Goal: Contribute content: Add original content to the website for others to see

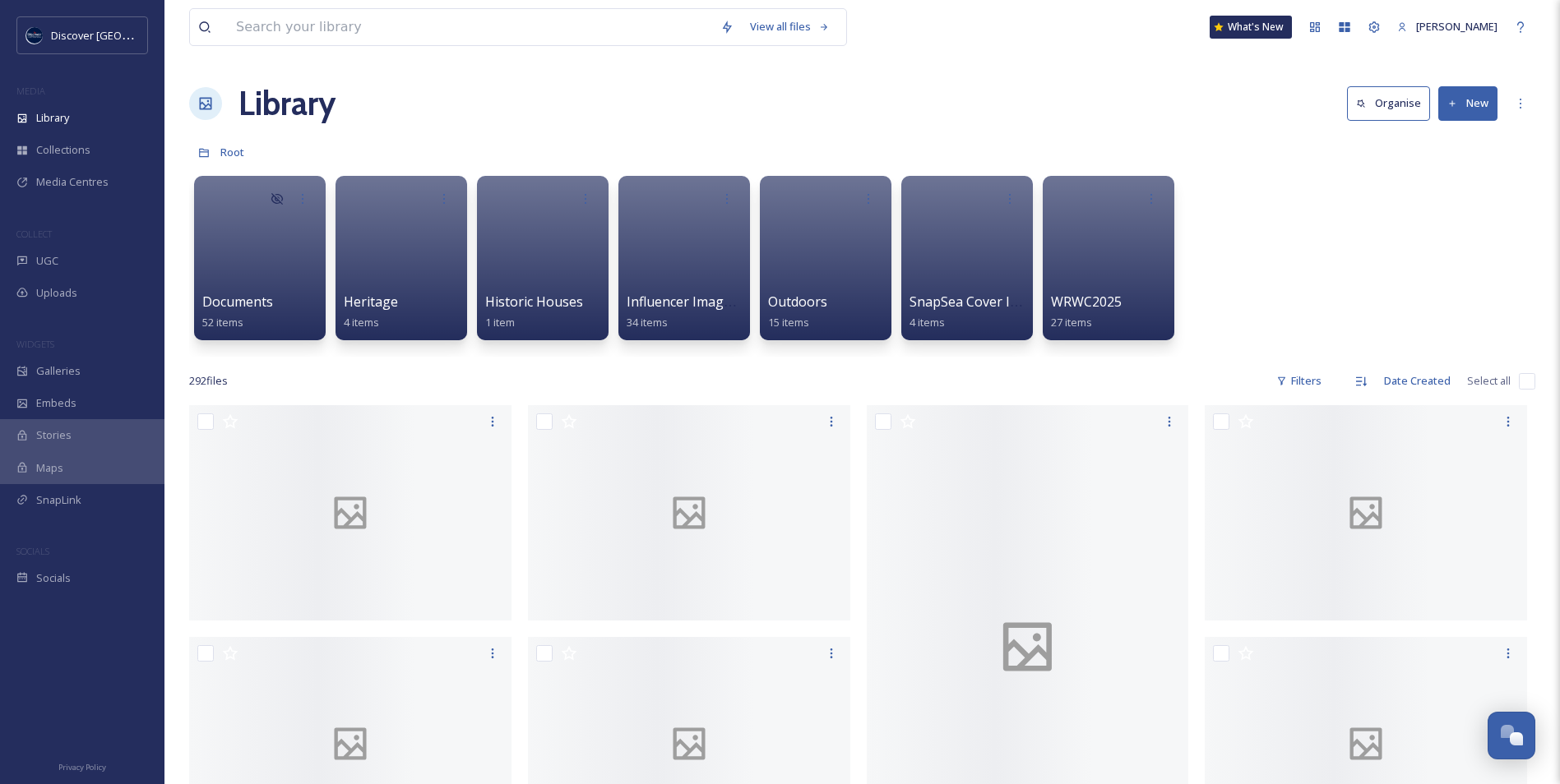
scroll to position [4155, 0]
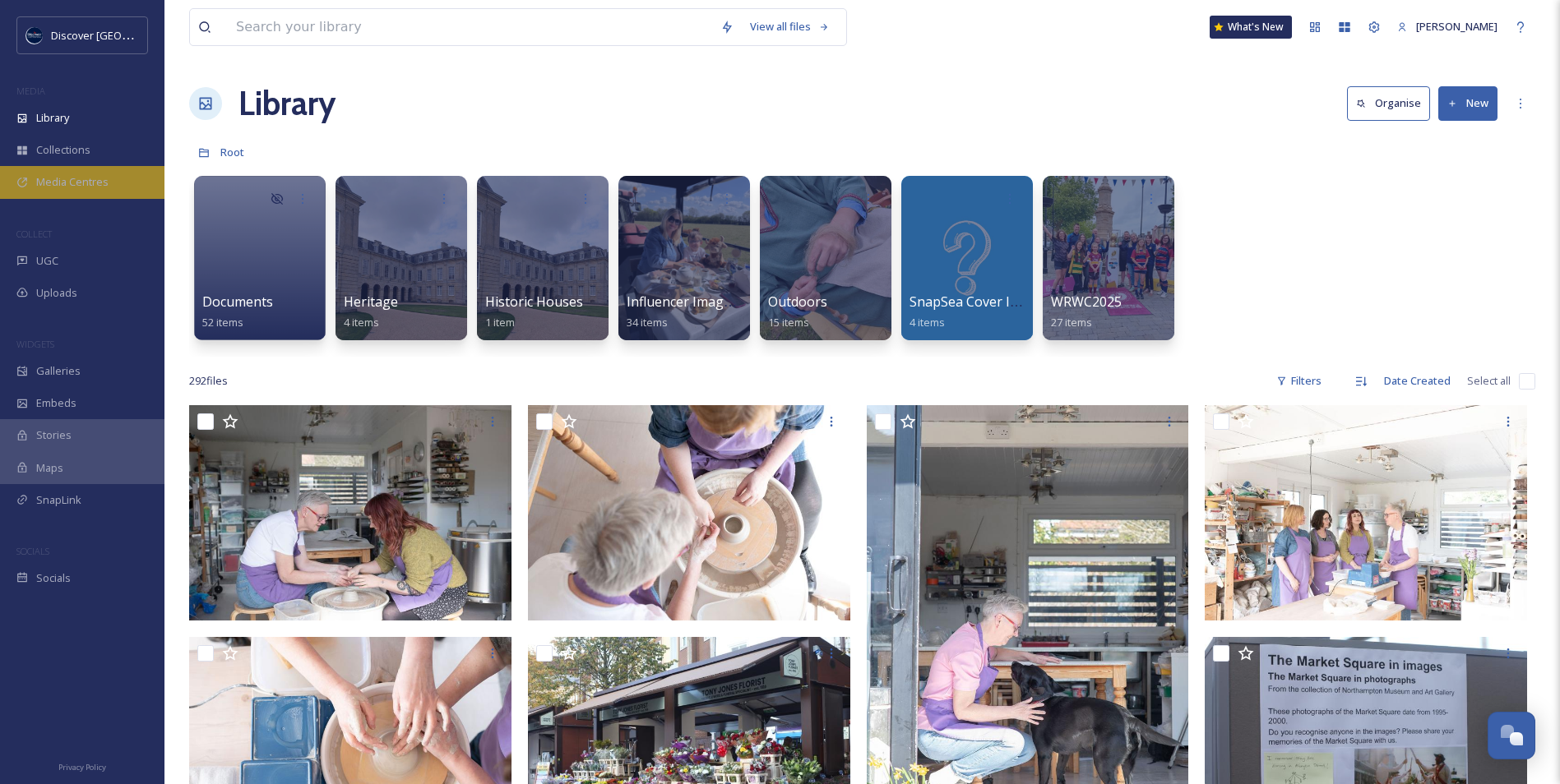
click at [77, 190] on span "Media Centres" at bounding box center [73, 182] width 73 height 16
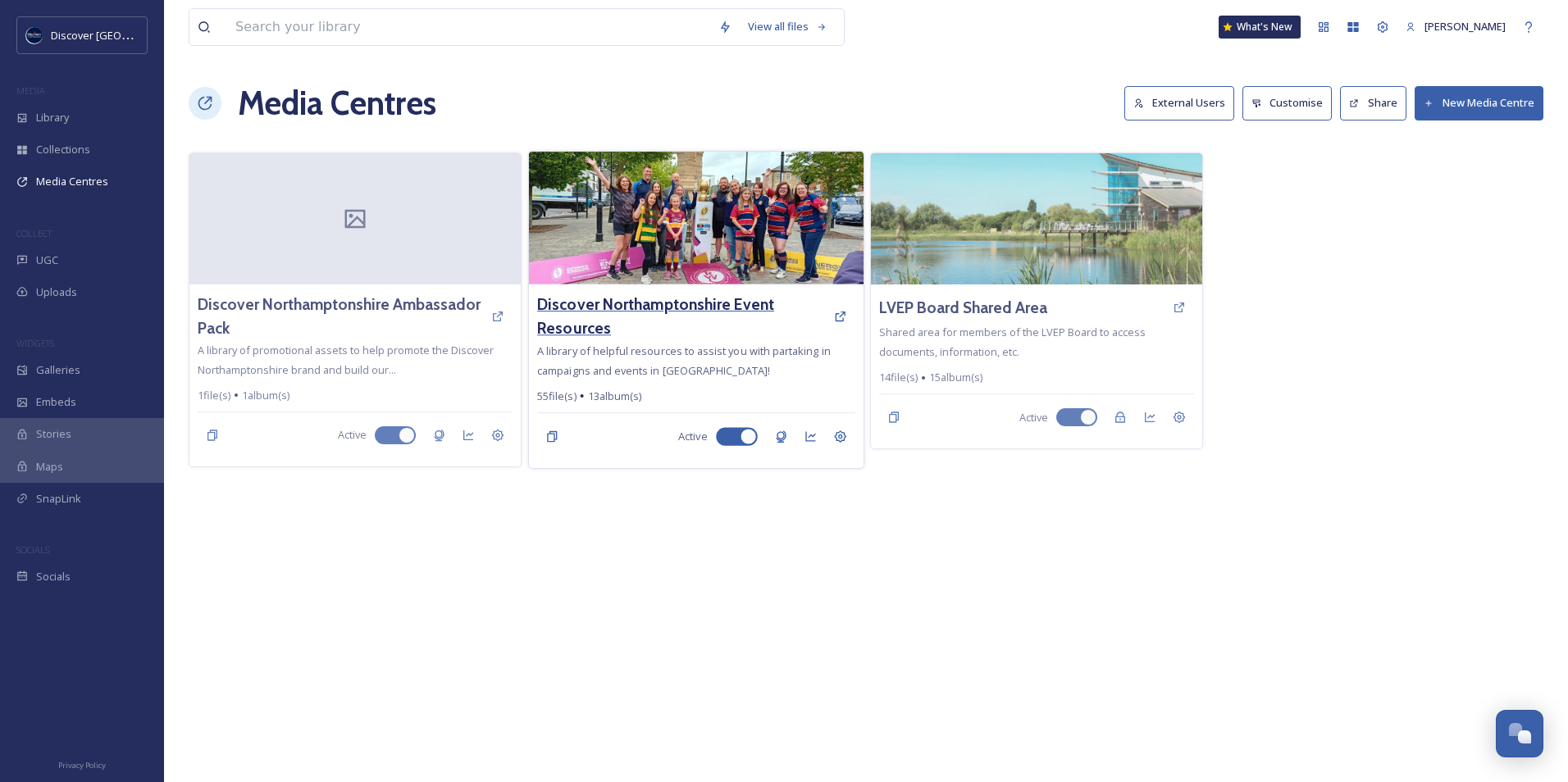
click at [686, 315] on h3 "Discover Northamptonshire Event Resources" at bounding box center [681, 317] width 288 height 48
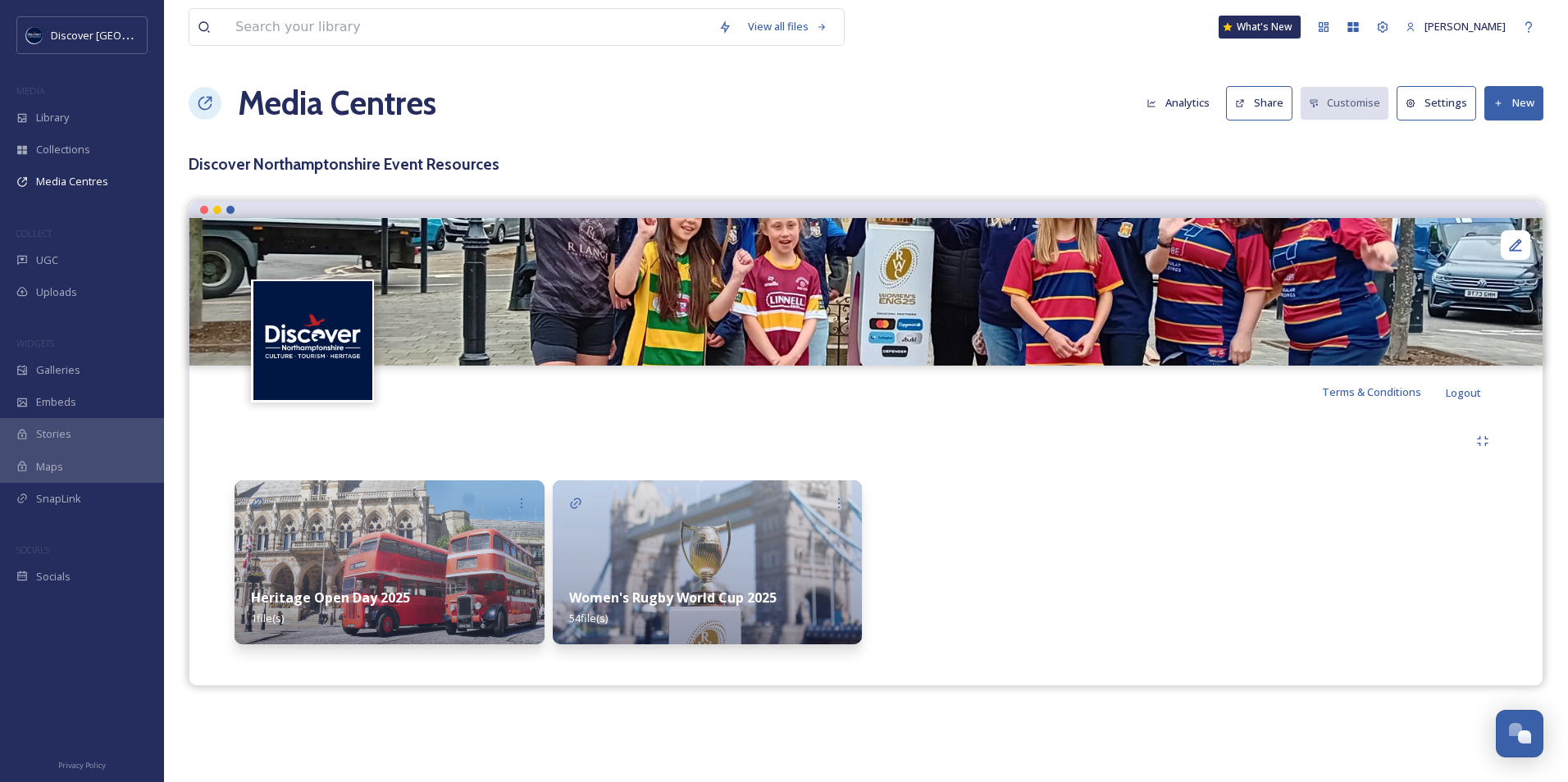
click at [636, 545] on img at bounding box center [708, 562] width 310 height 164
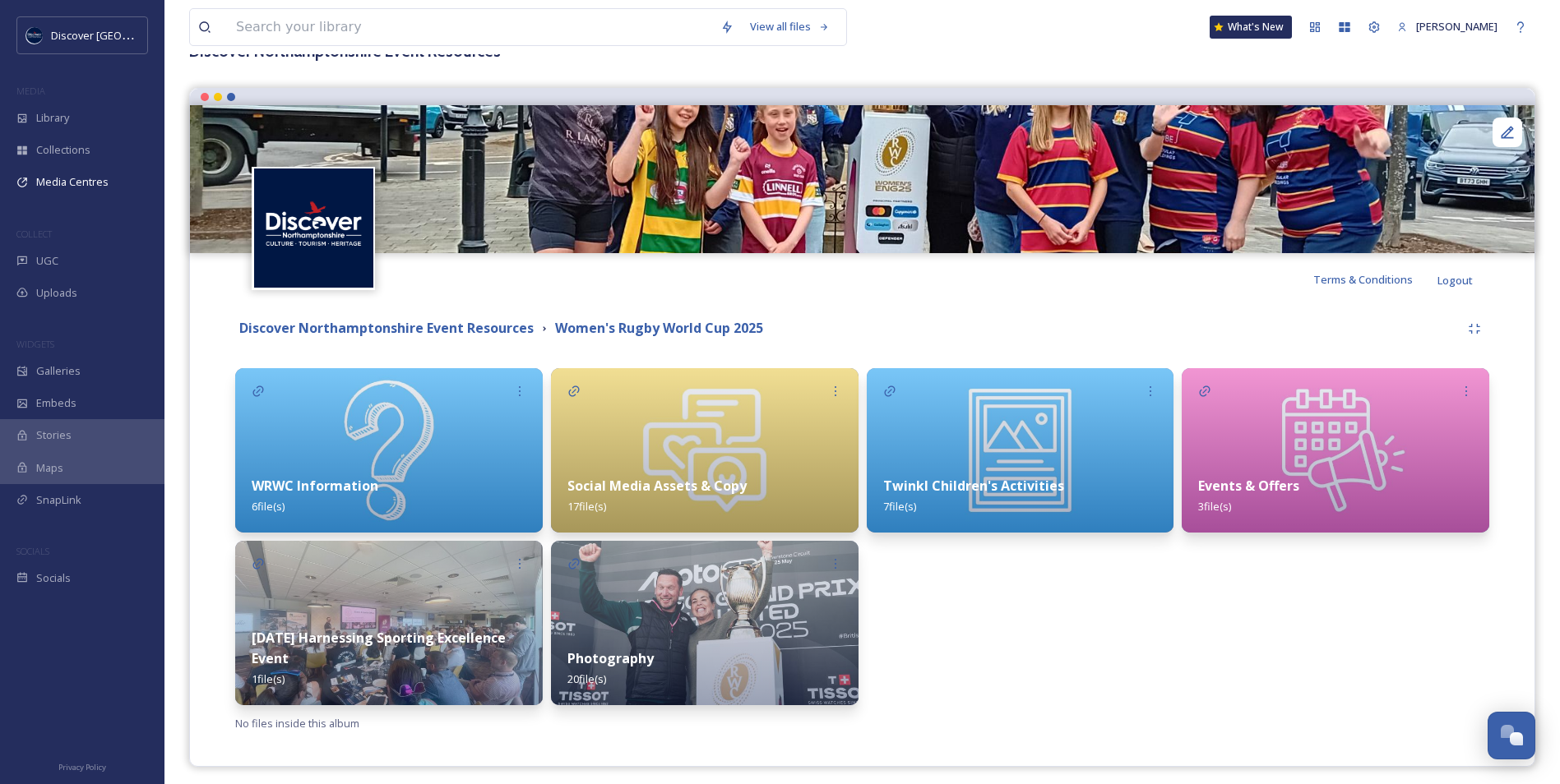
scroll to position [121, 0]
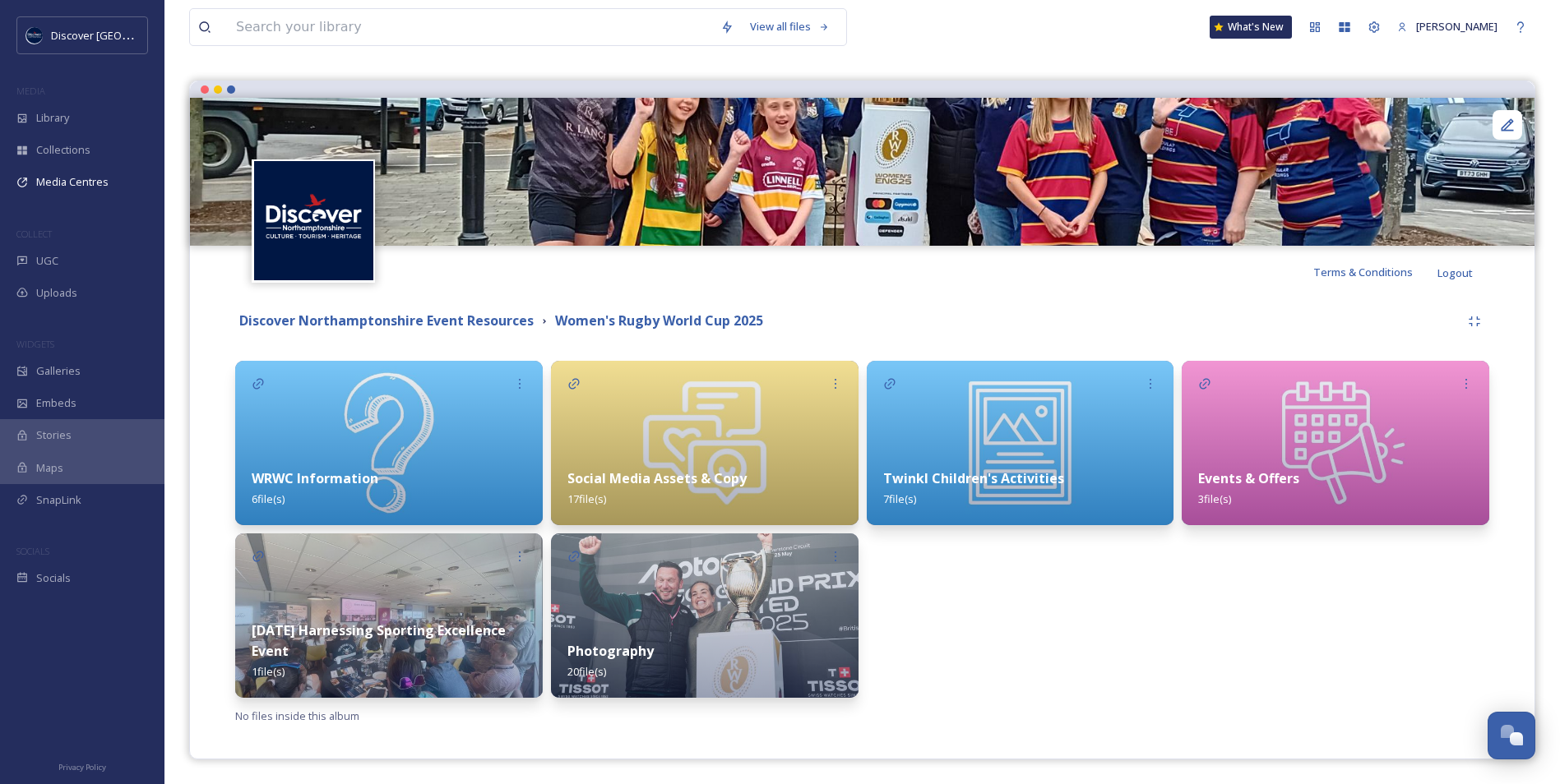
click at [414, 484] on div "WRWC Information 6 file(s)" at bounding box center [388, 488] width 308 height 73
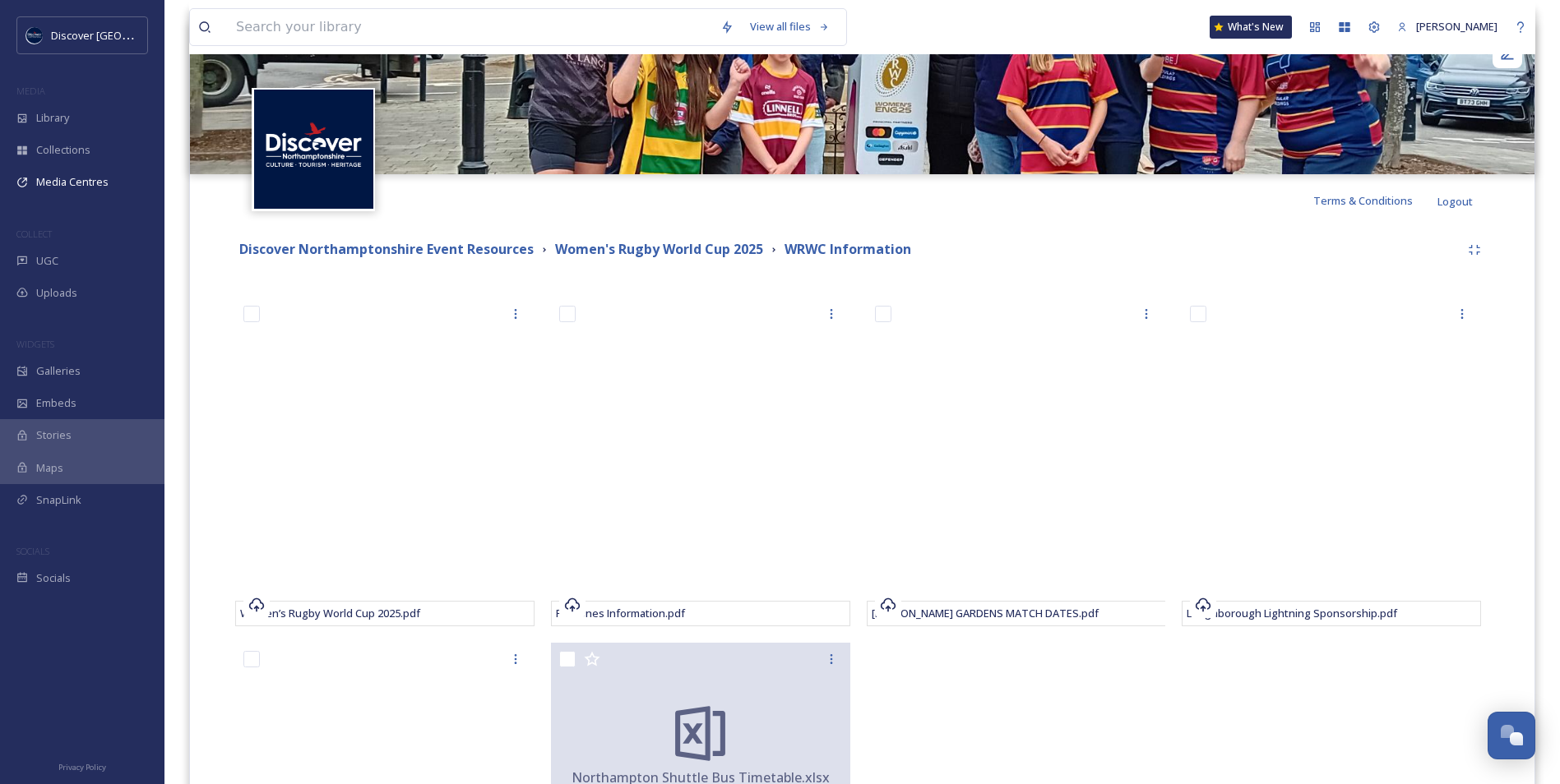
scroll to position [164, 0]
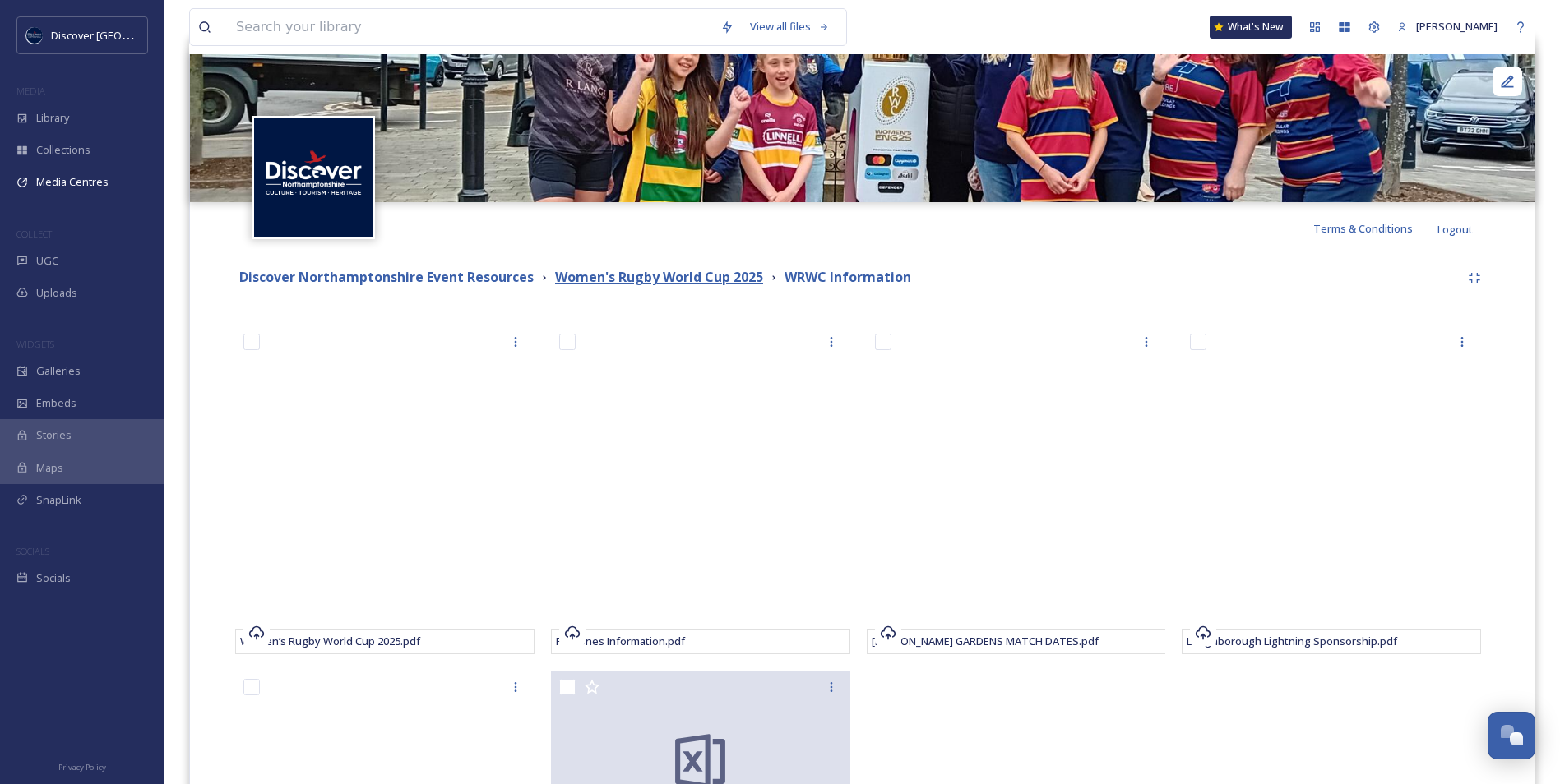
click at [744, 285] on strong "Women's Rugby World Cup 2025" at bounding box center [660, 277] width 208 height 18
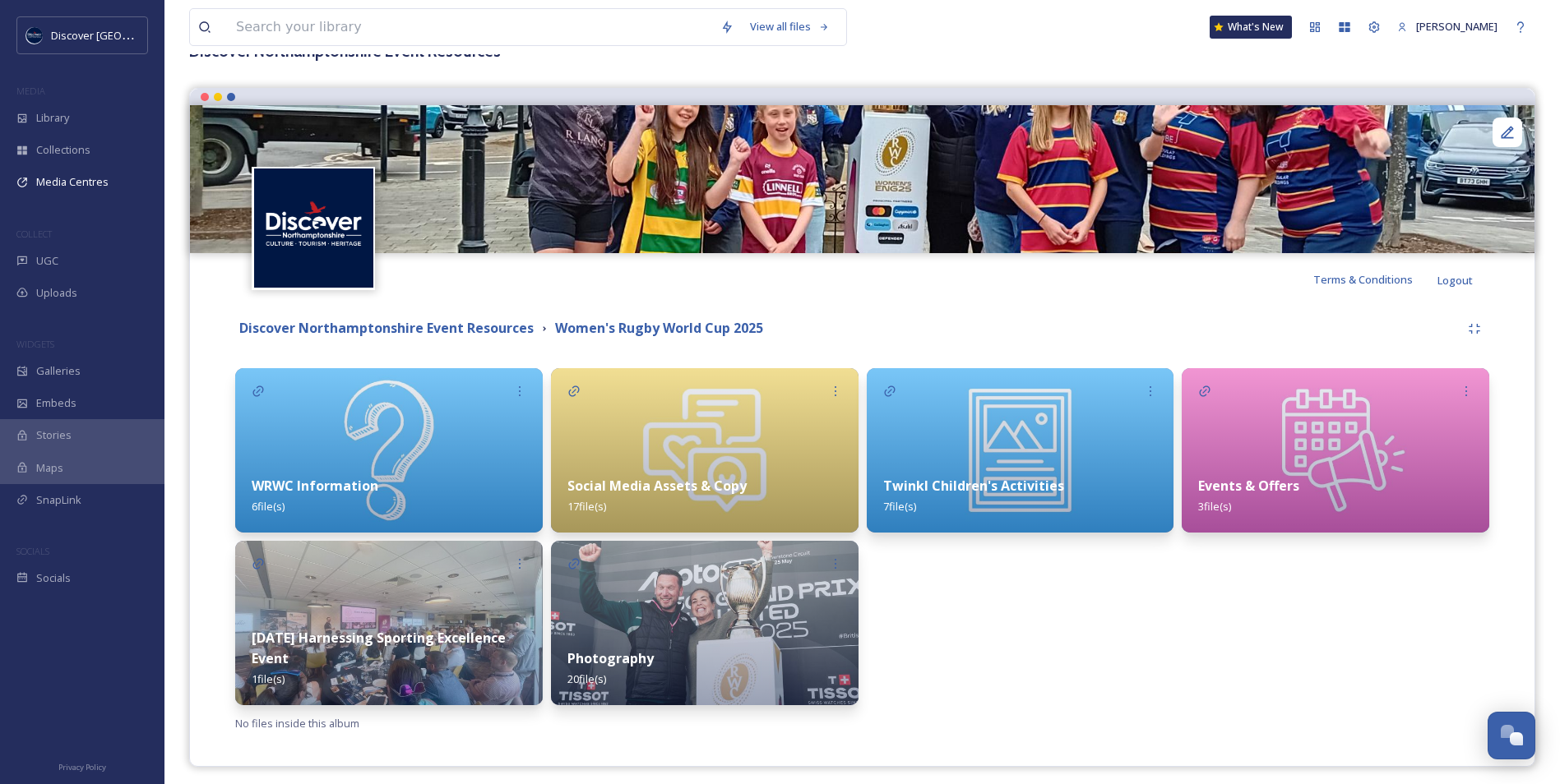
scroll to position [121, 0]
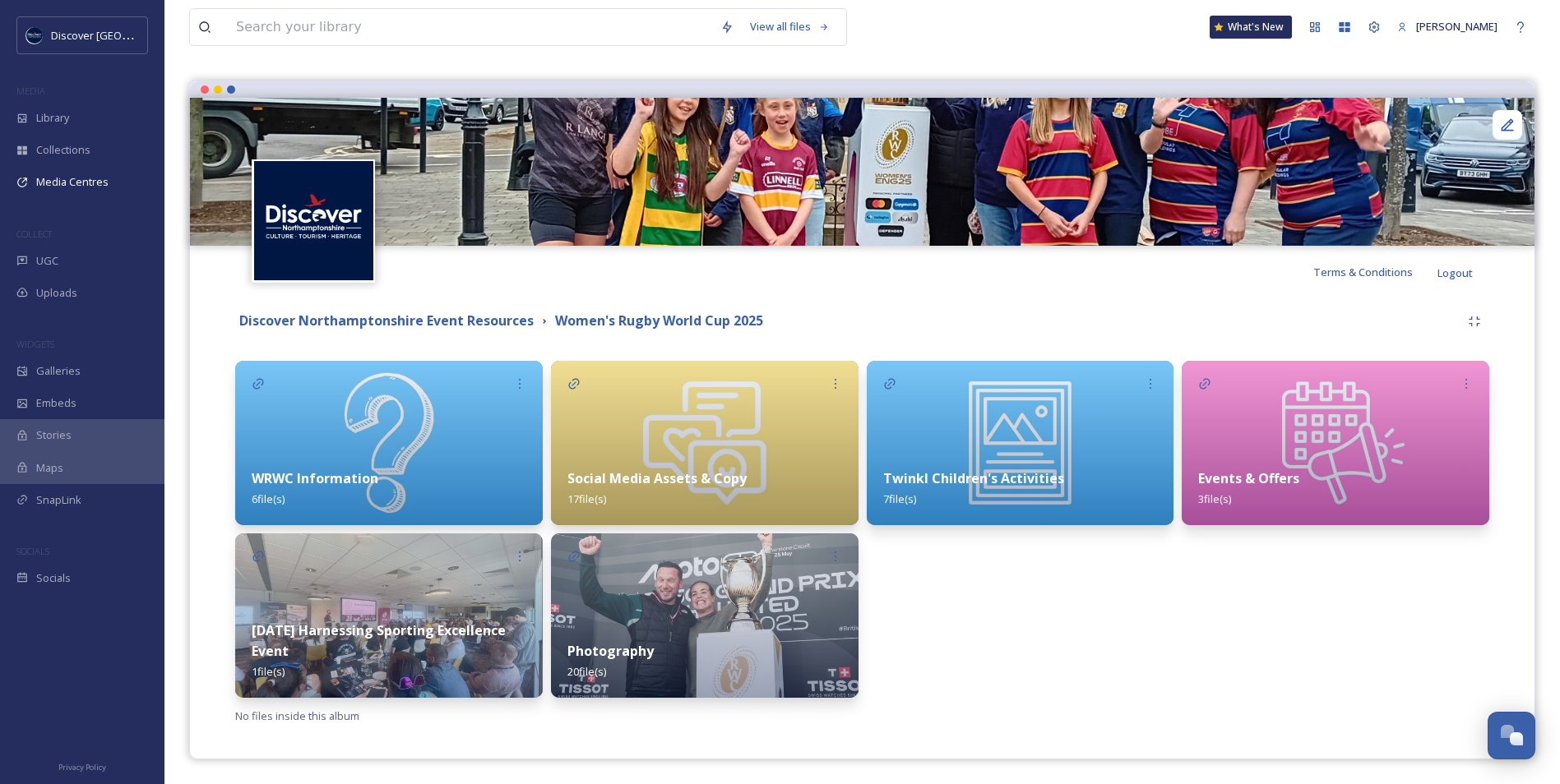
click at [438, 470] on div "WRWC Information 6 file(s)" at bounding box center [388, 488] width 308 height 73
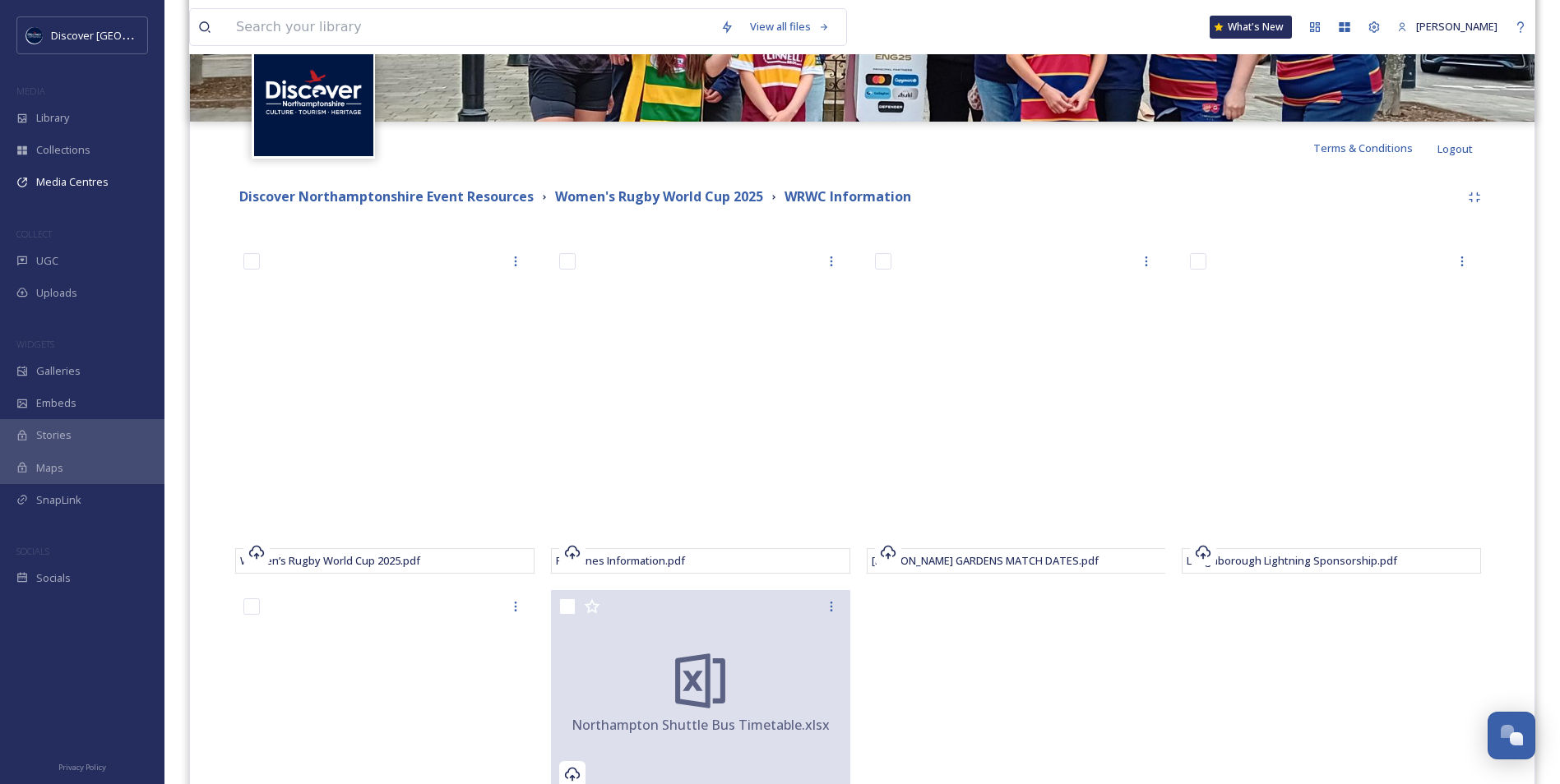
scroll to position [247, 0]
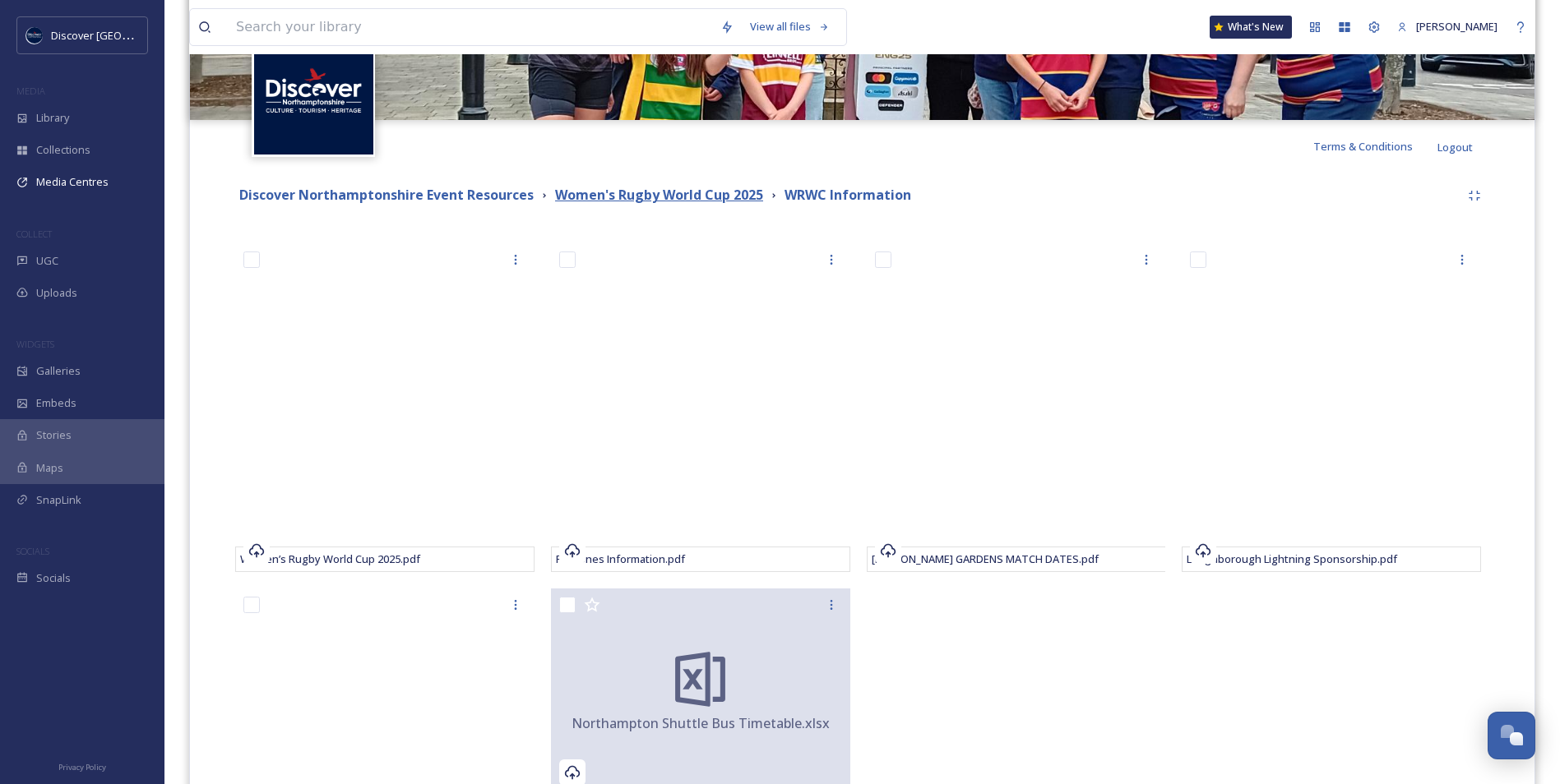
click at [738, 196] on strong "Women's Rugby World Cup 2025" at bounding box center [660, 195] width 208 height 18
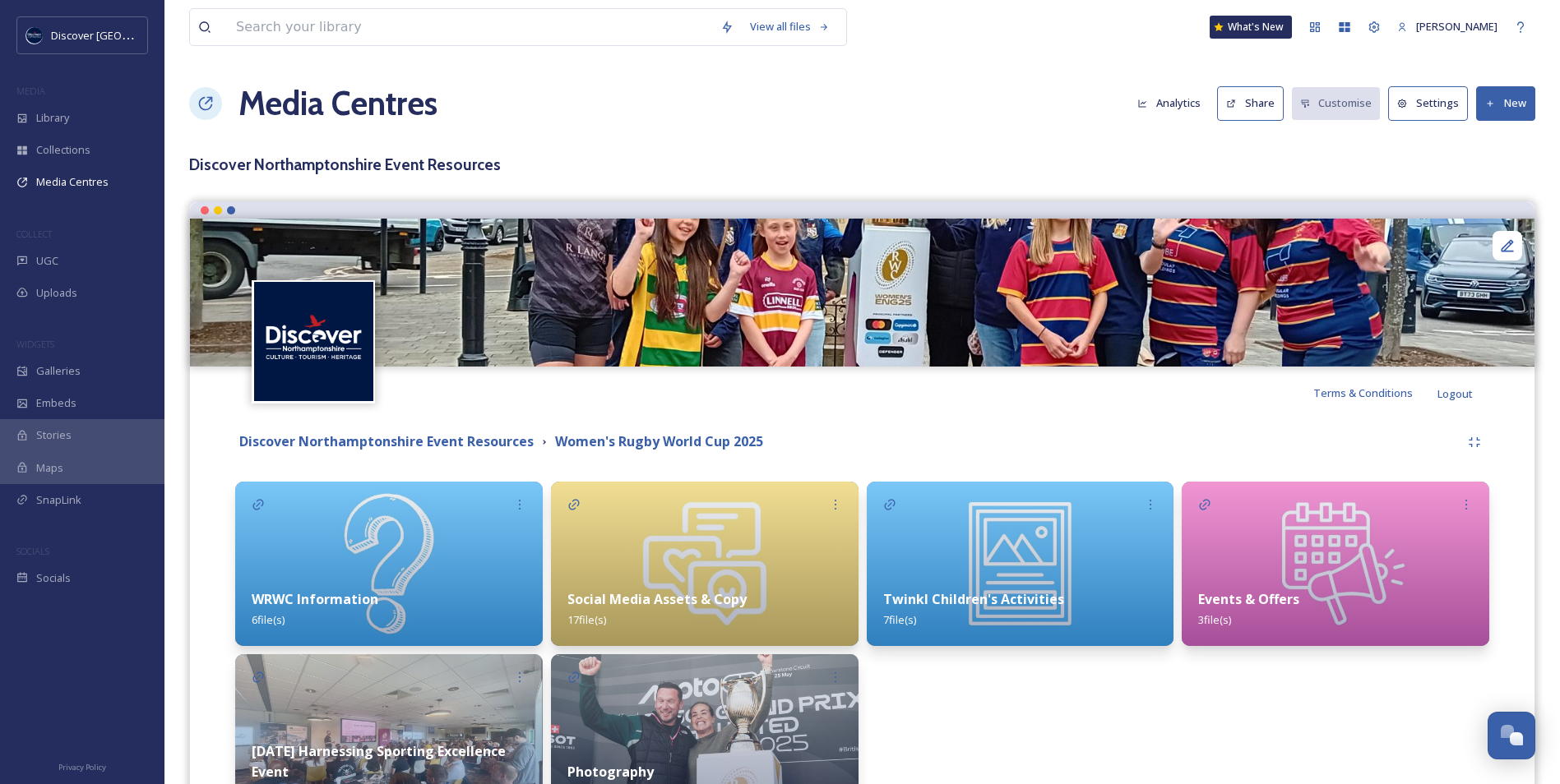
click at [1508, 96] on button "New" at bounding box center [1506, 103] width 59 height 33
click at [1509, 178] on span "Add Album" at bounding box center [1500, 174] width 53 height 16
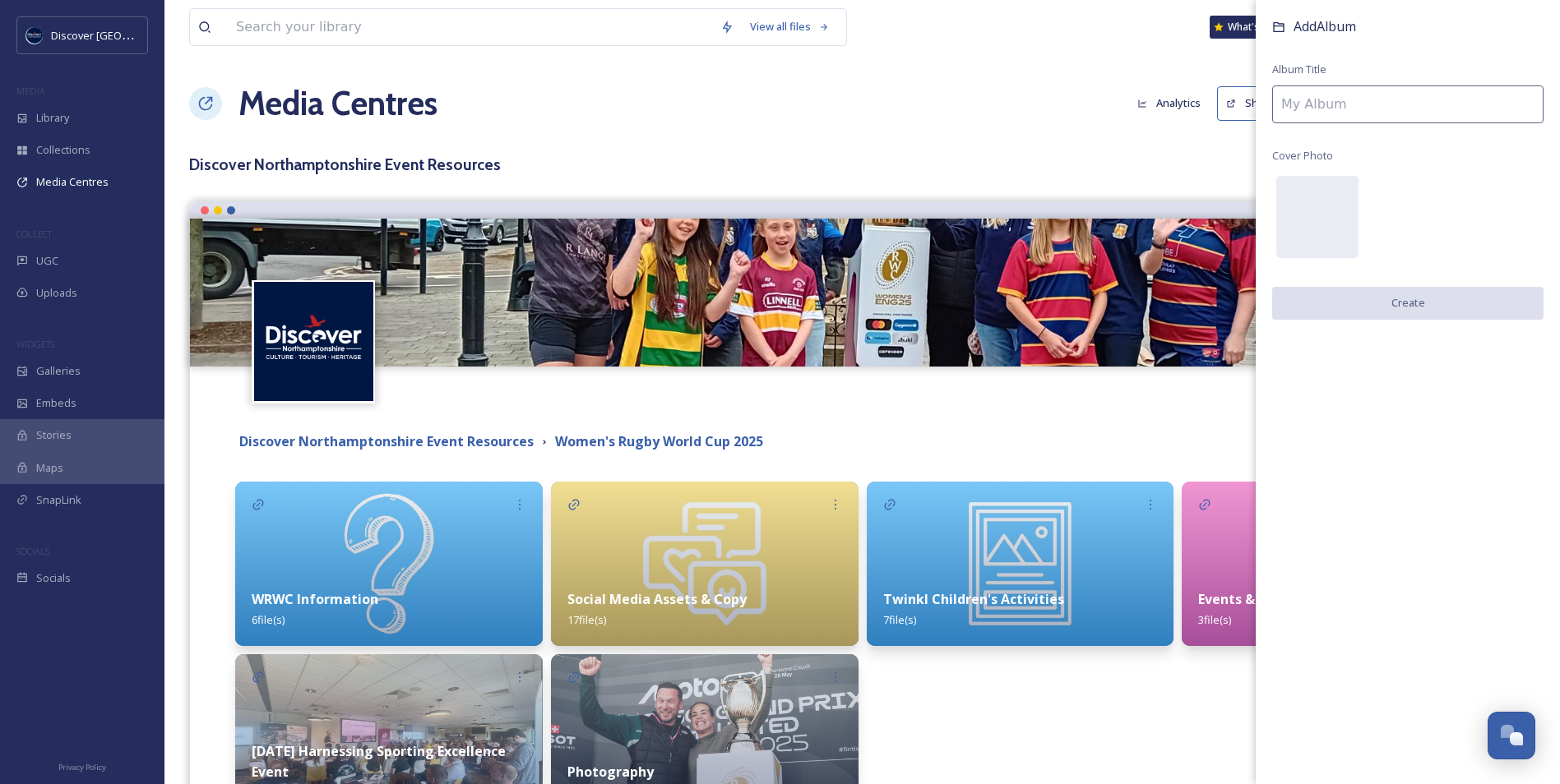
click at [1363, 102] on input at bounding box center [1409, 104] width 271 height 37
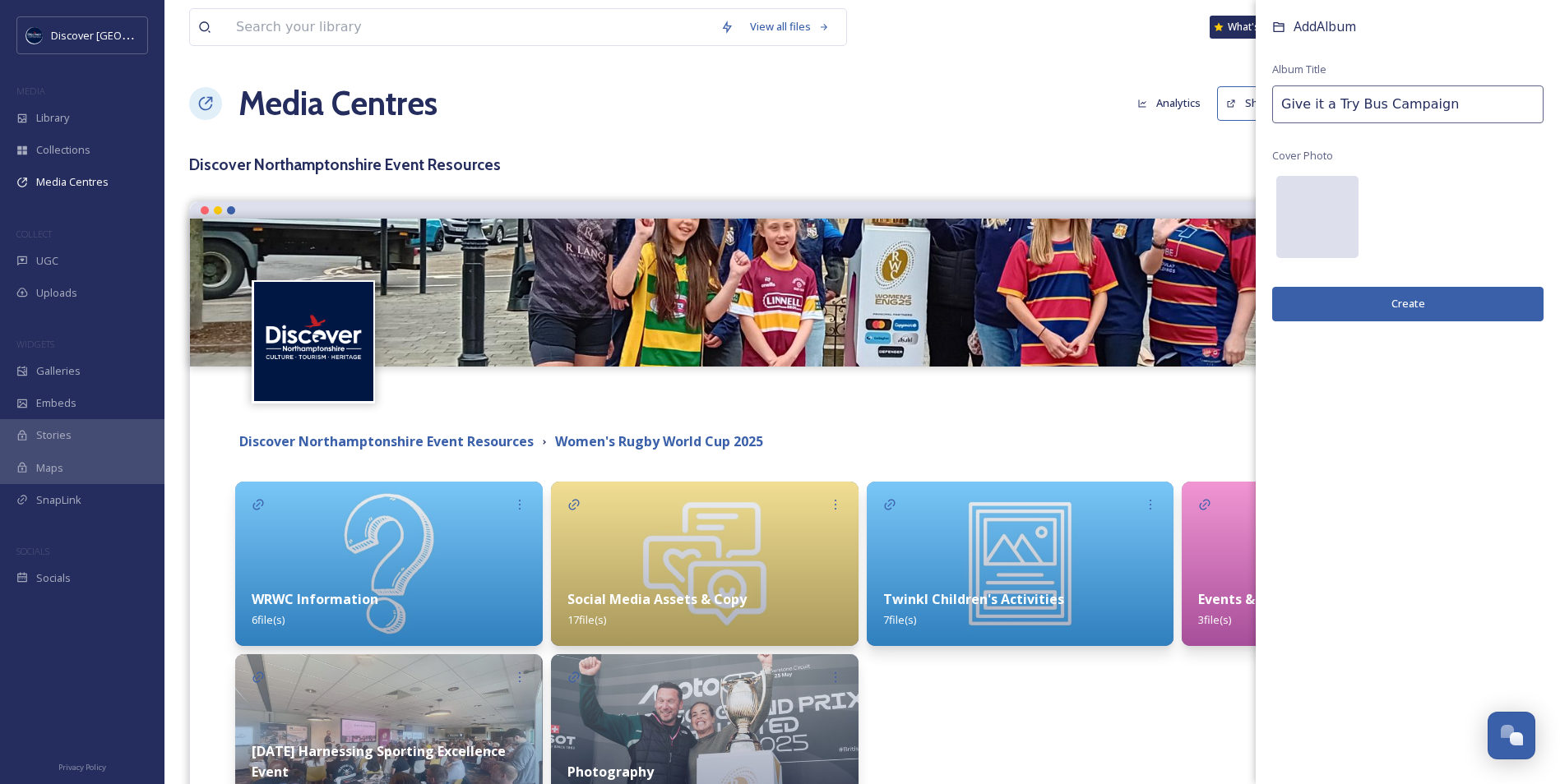
type input "Give it a Try Bus Campaign"
click at [1303, 215] on div at bounding box center [1318, 217] width 83 height 83
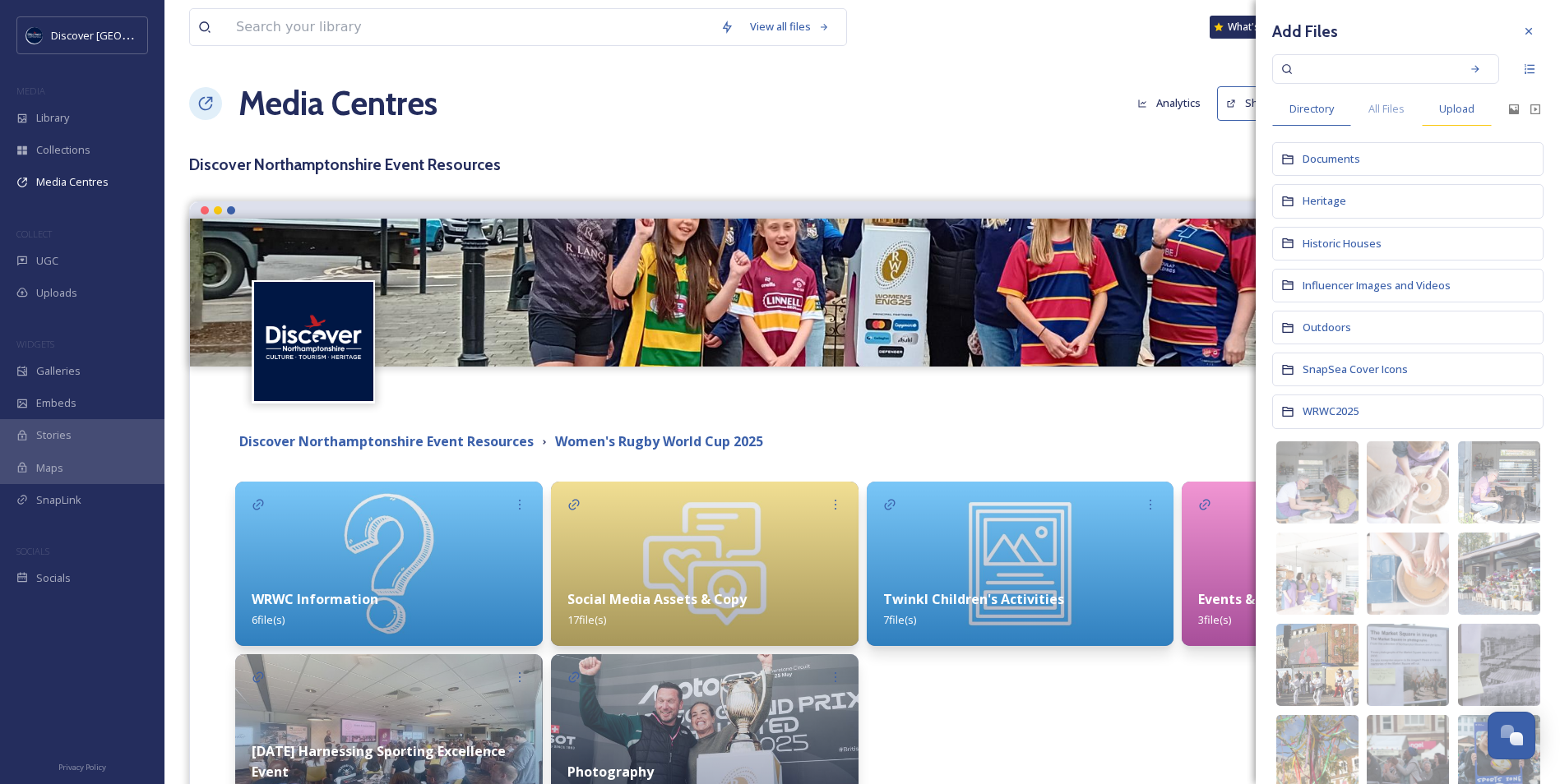
click at [1444, 109] on span "Upload" at bounding box center [1457, 109] width 35 height 16
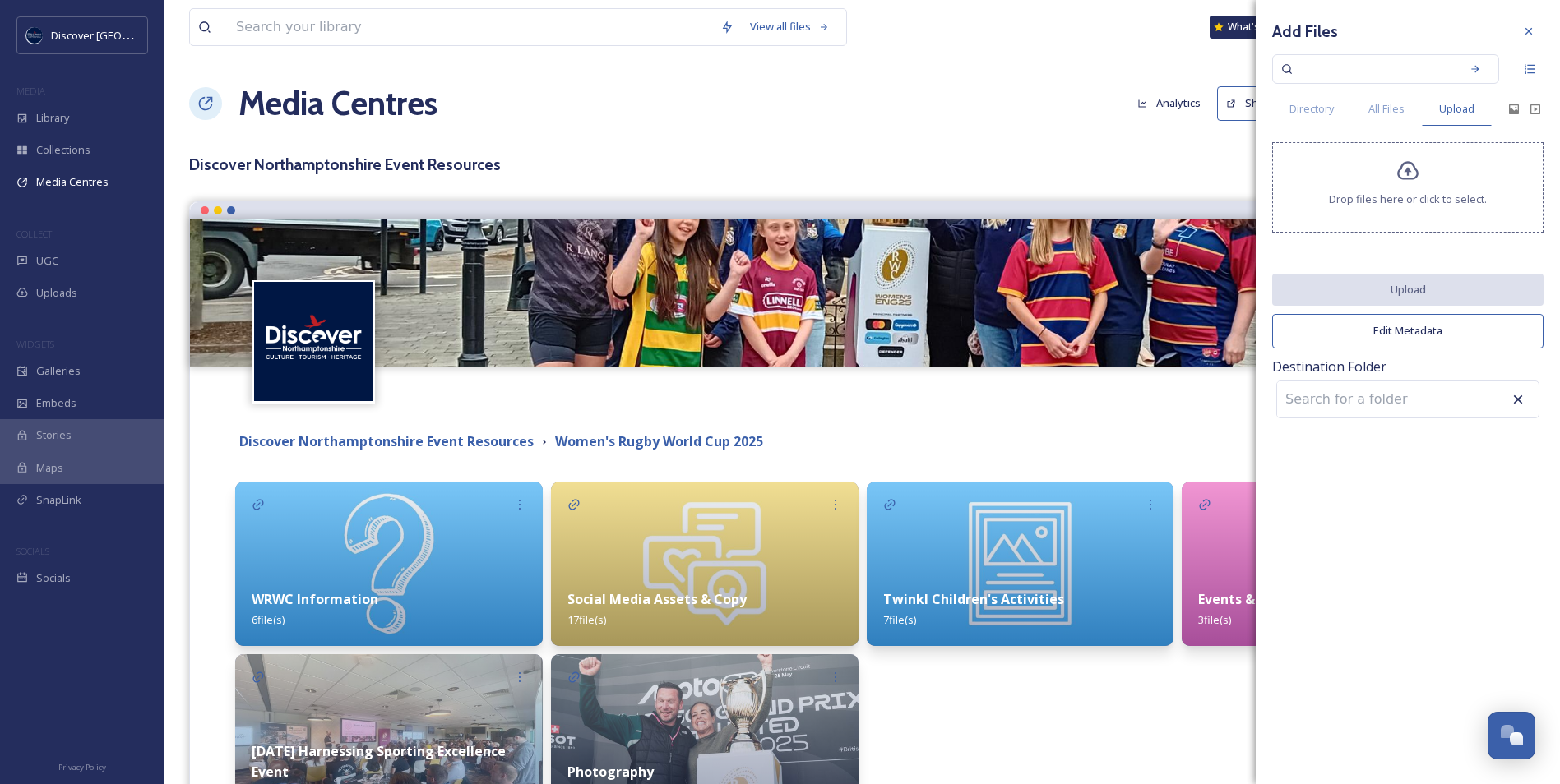
click at [1420, 182] on div "Drop files here or click to select." at bounding box center [1409, 188] width 271 height 90
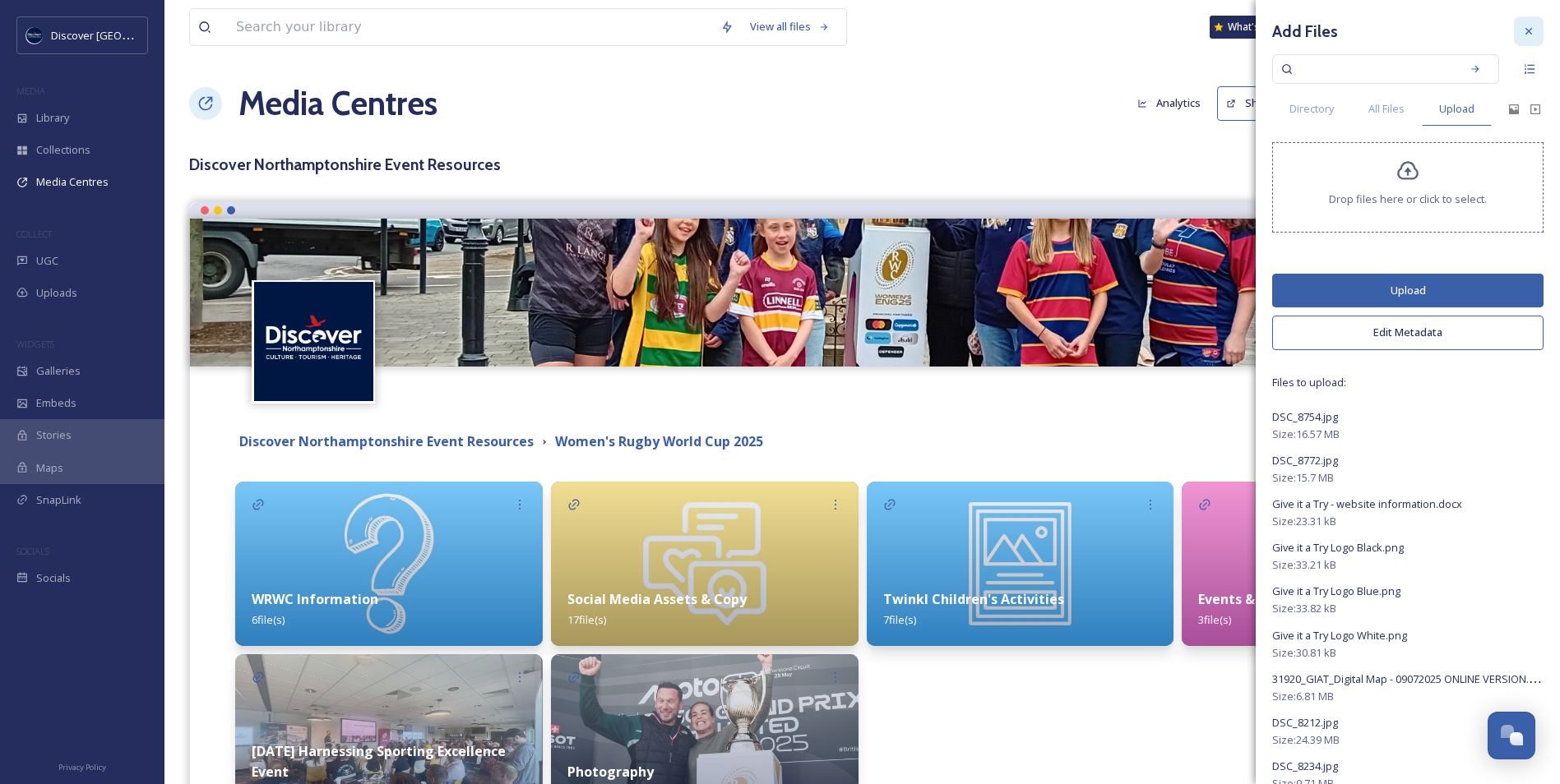
click at [1523, 28] on icon at bounding box center [1529, 30] width 13 height 13
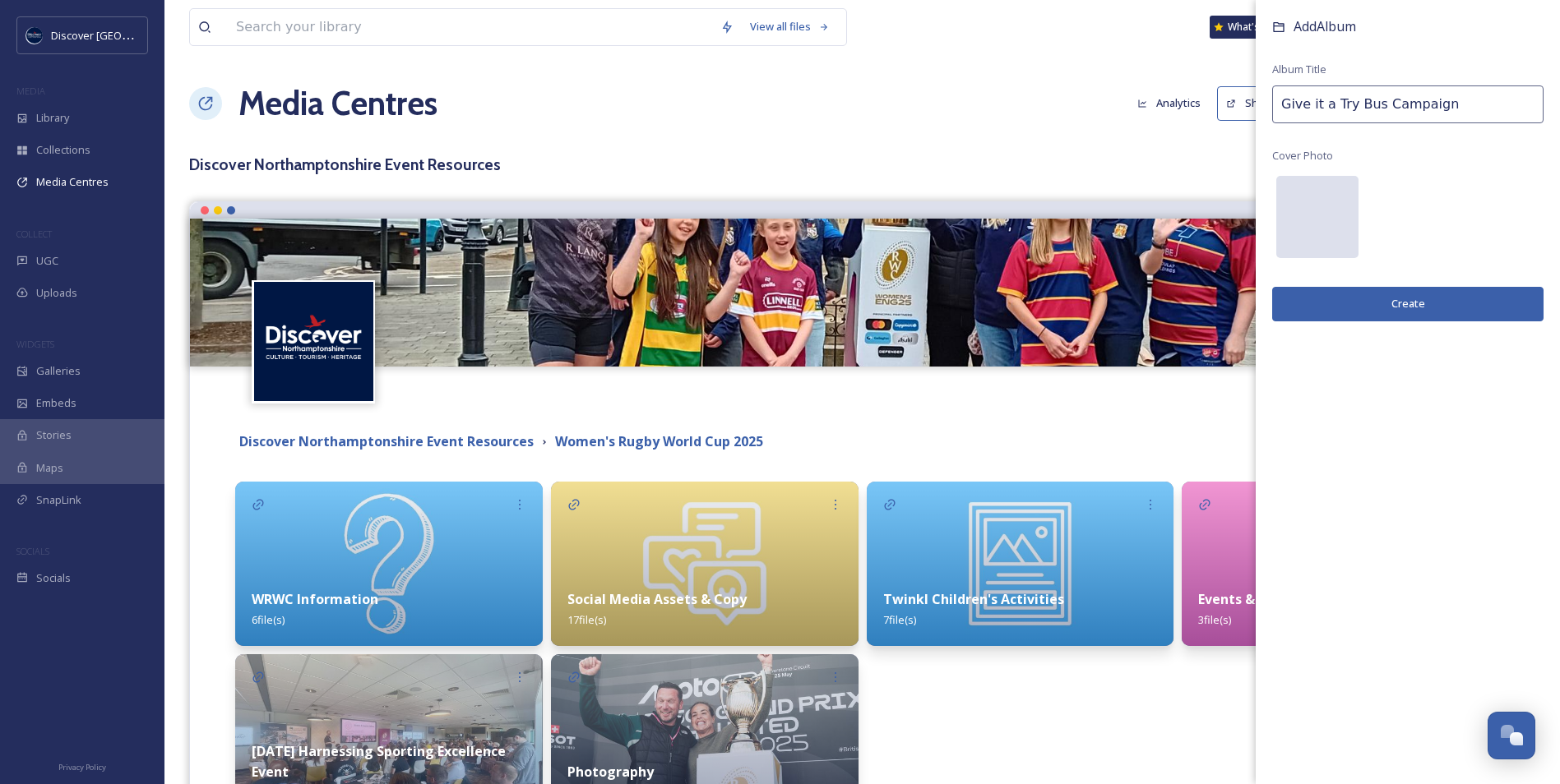
click at [1306, 233] on div at bounding box center [1318, 217] width 83 height 83
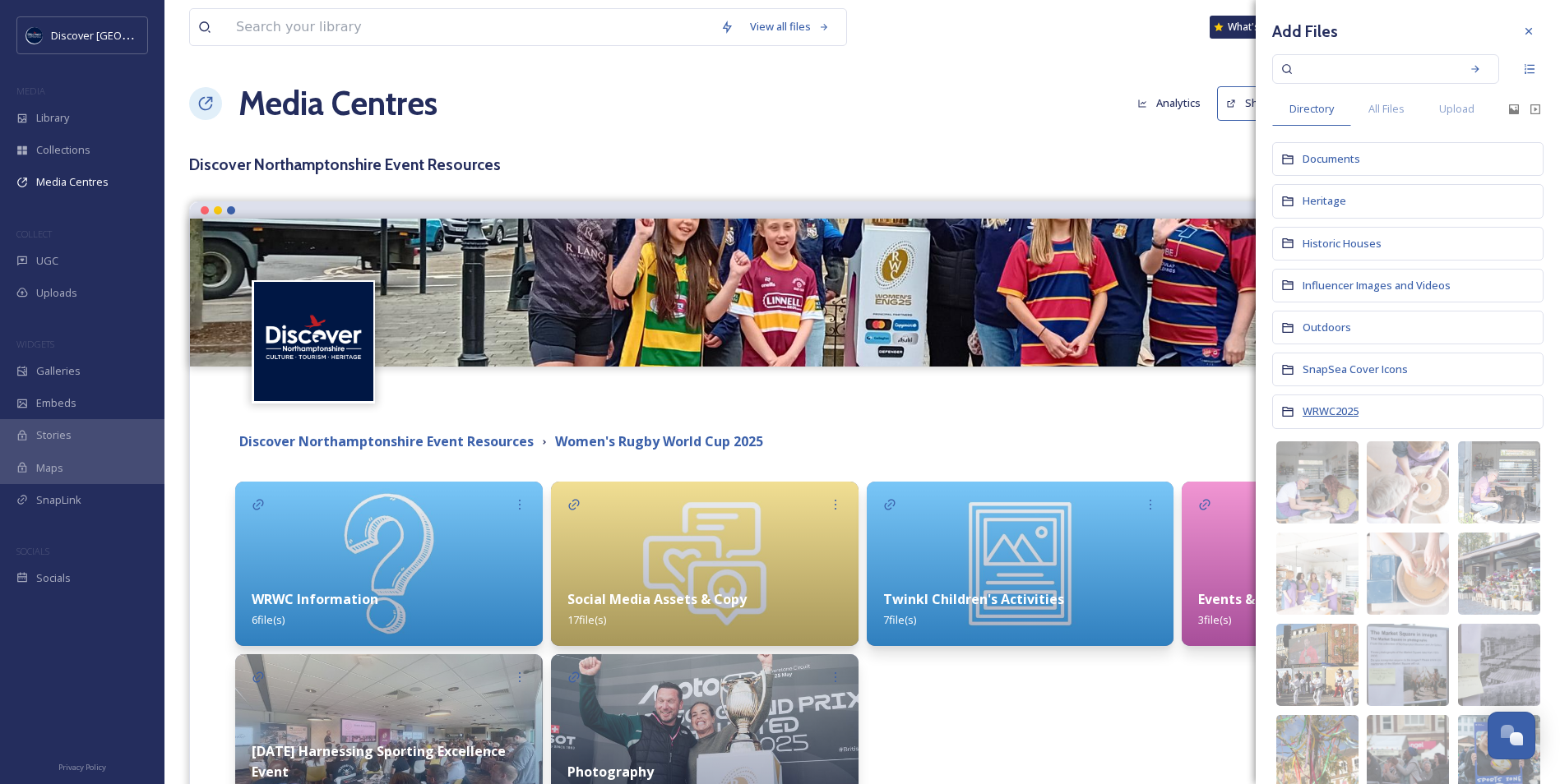
click at [1356, 414] on span "WRWC2025" at bounding box center [1331, 411] width 56 height 15
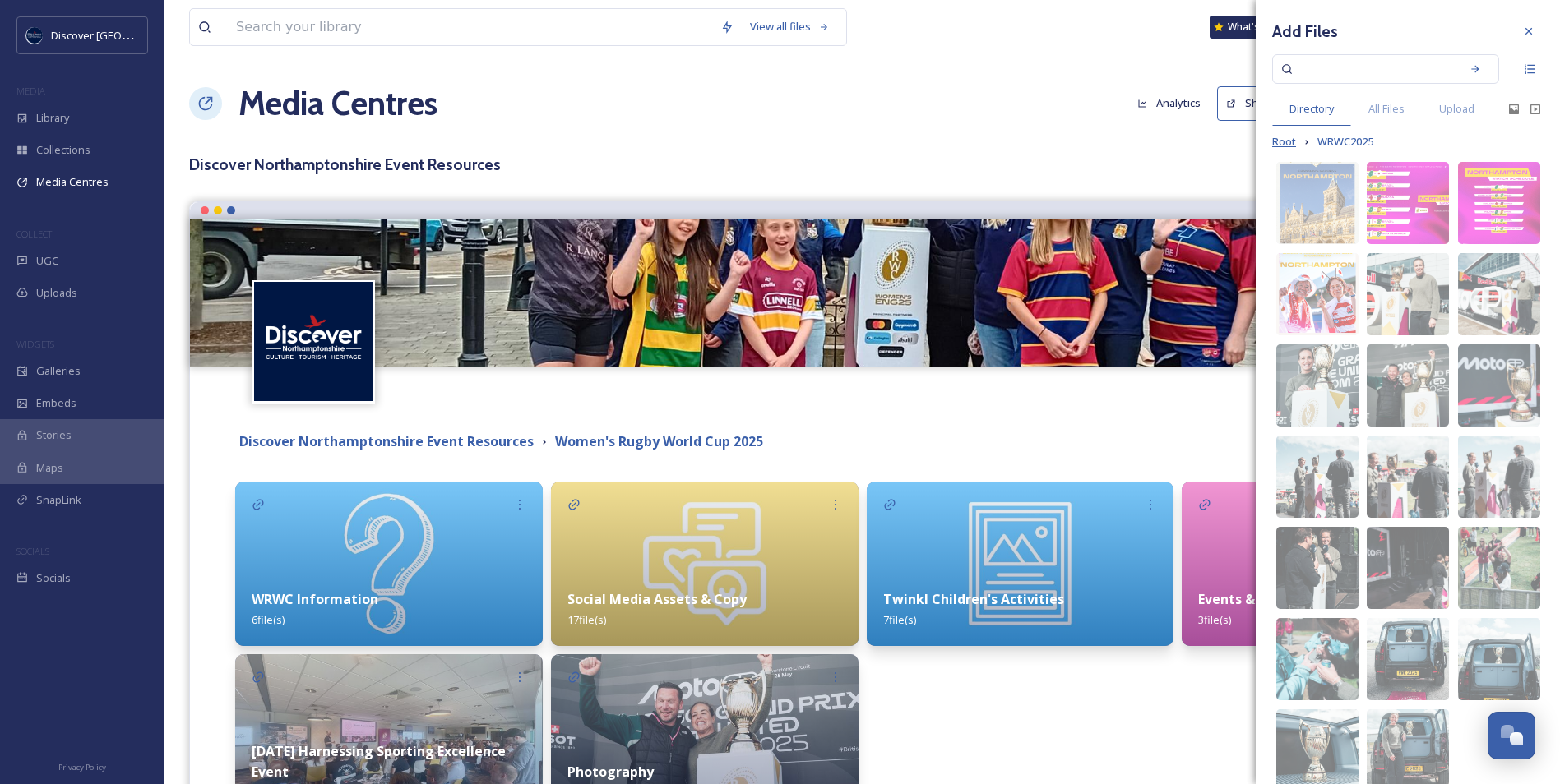
click at [1285, 143] on span "Root" at bounding box center [1285, 141] width 24 height 16
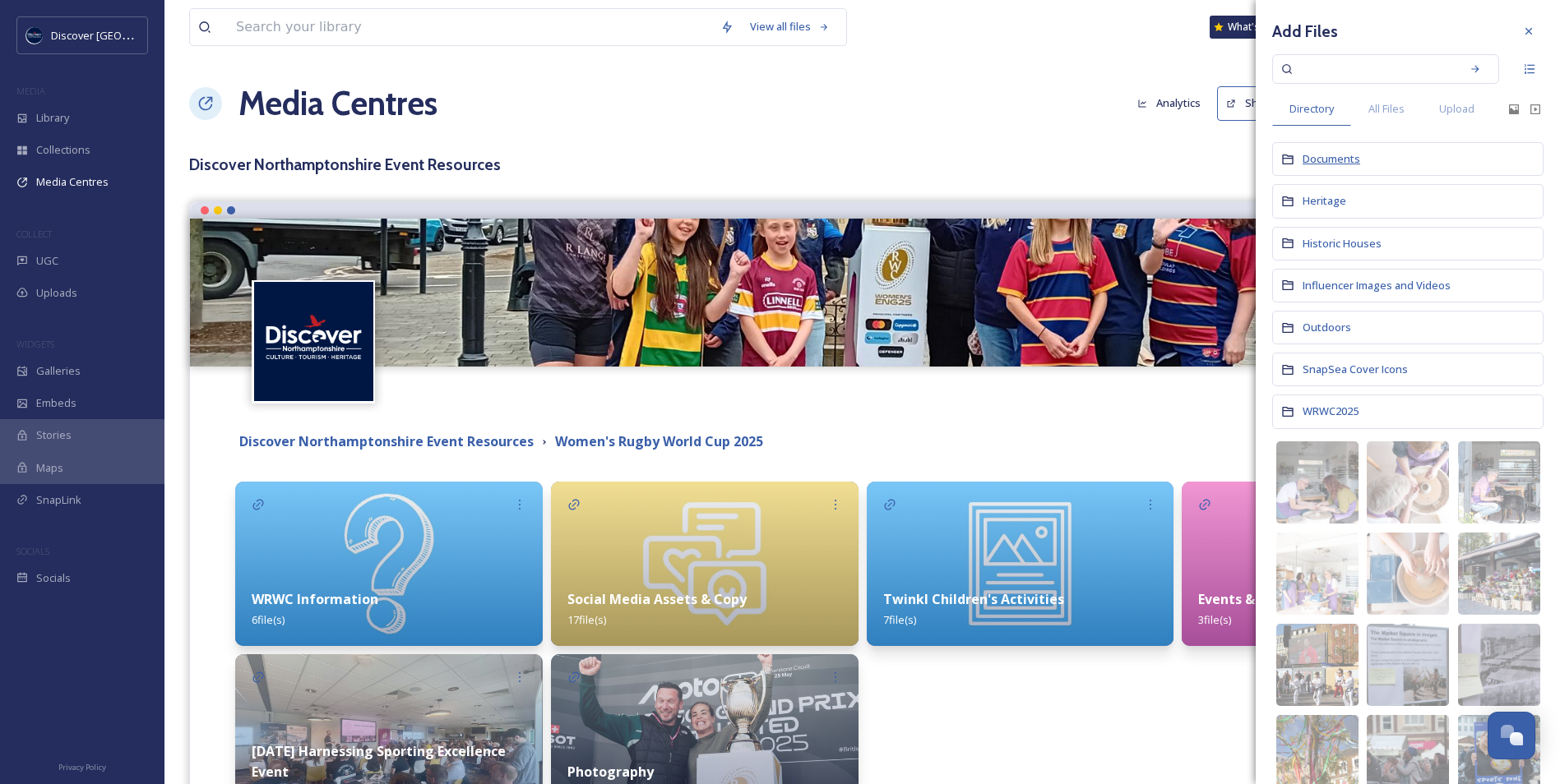
click at [1333, 163] on span "Documents" at bounding box center [1332, 158] width 58 height 15
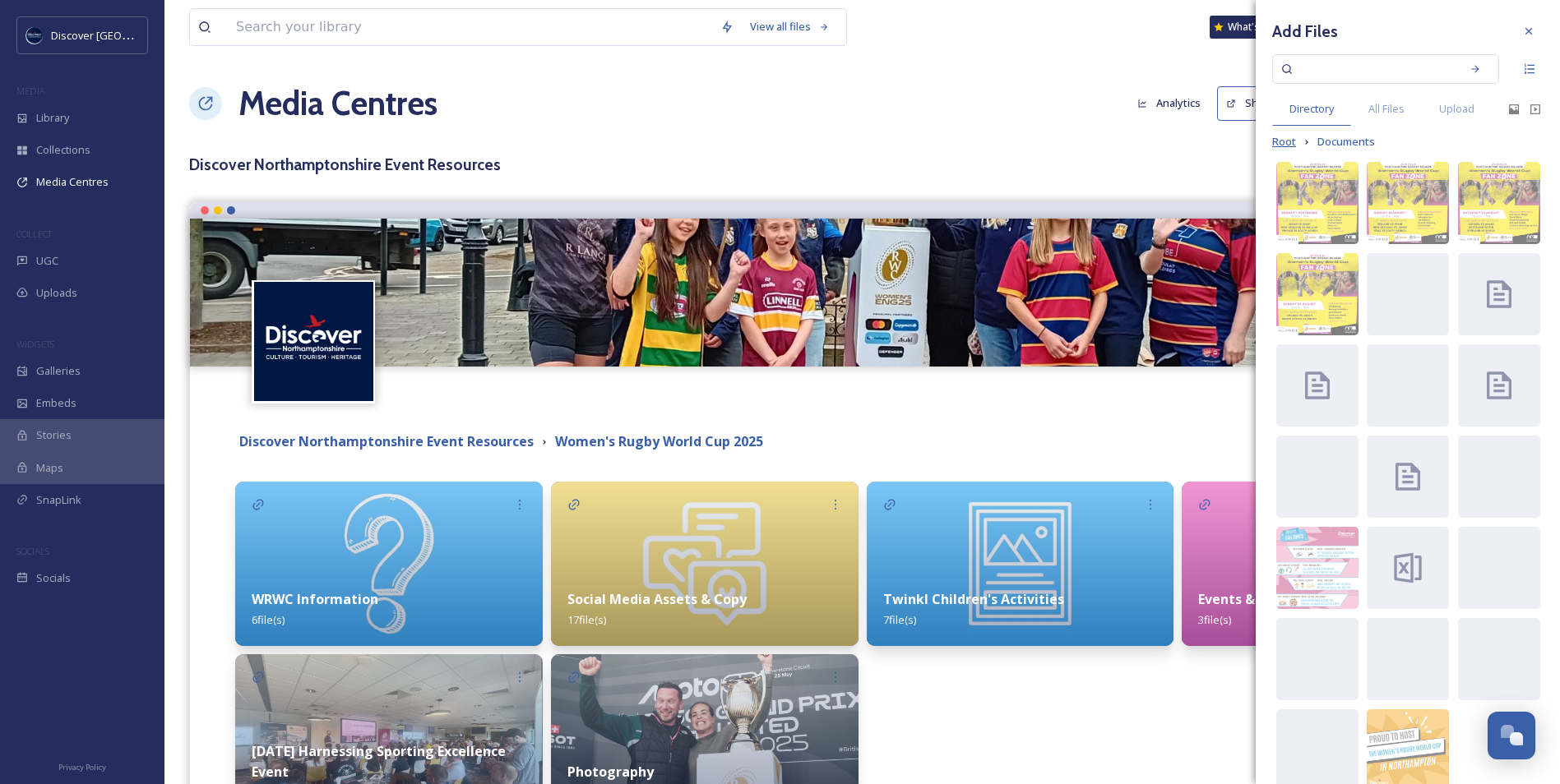
click at [1289, 142] on span "Root" at bounding box center [1285, 141] width 24 height 16
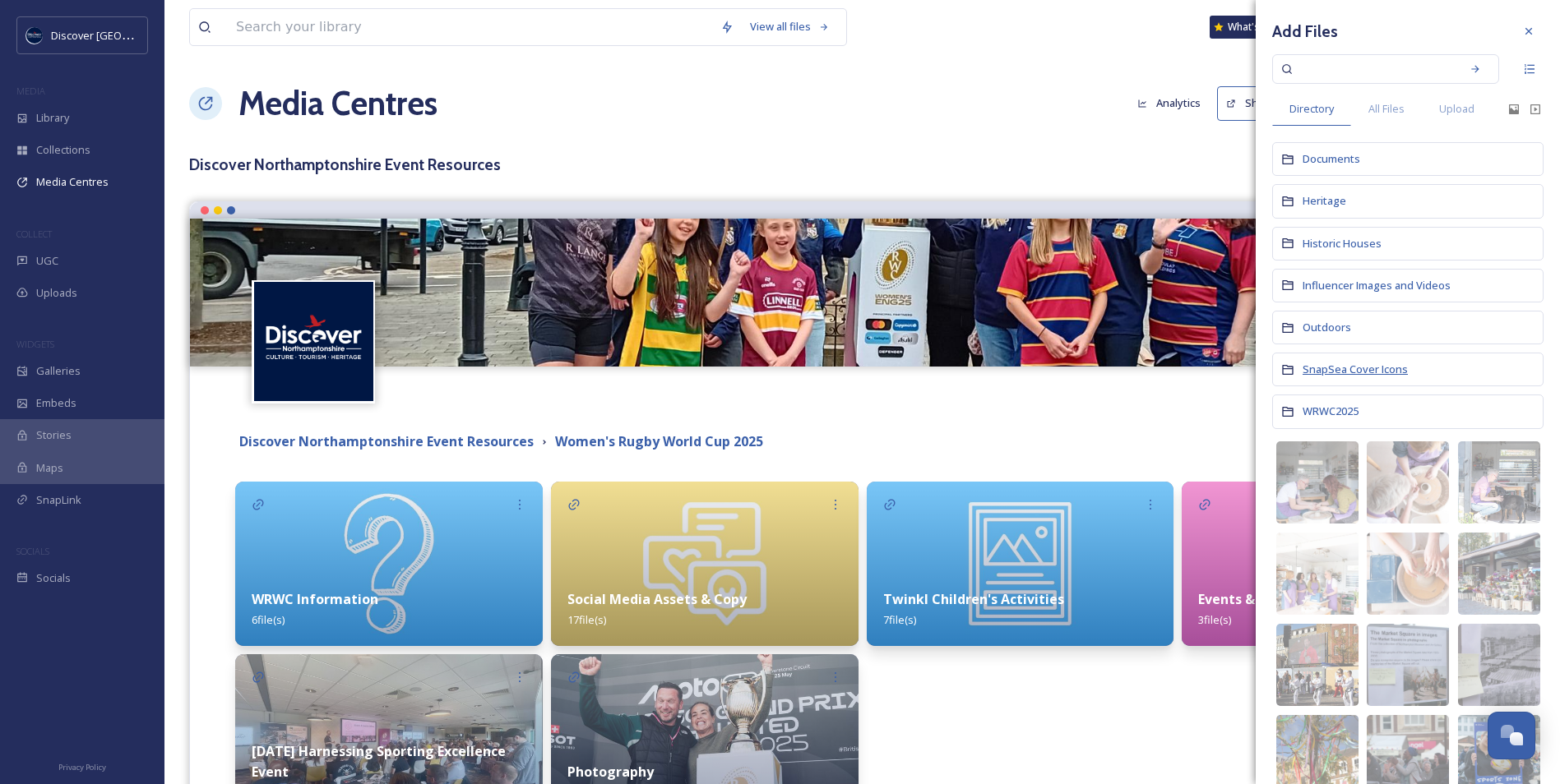
click at [1386, 373] on span "SnapSea Cover Icons" at bounding box center [1356, 368] width 105 height 15
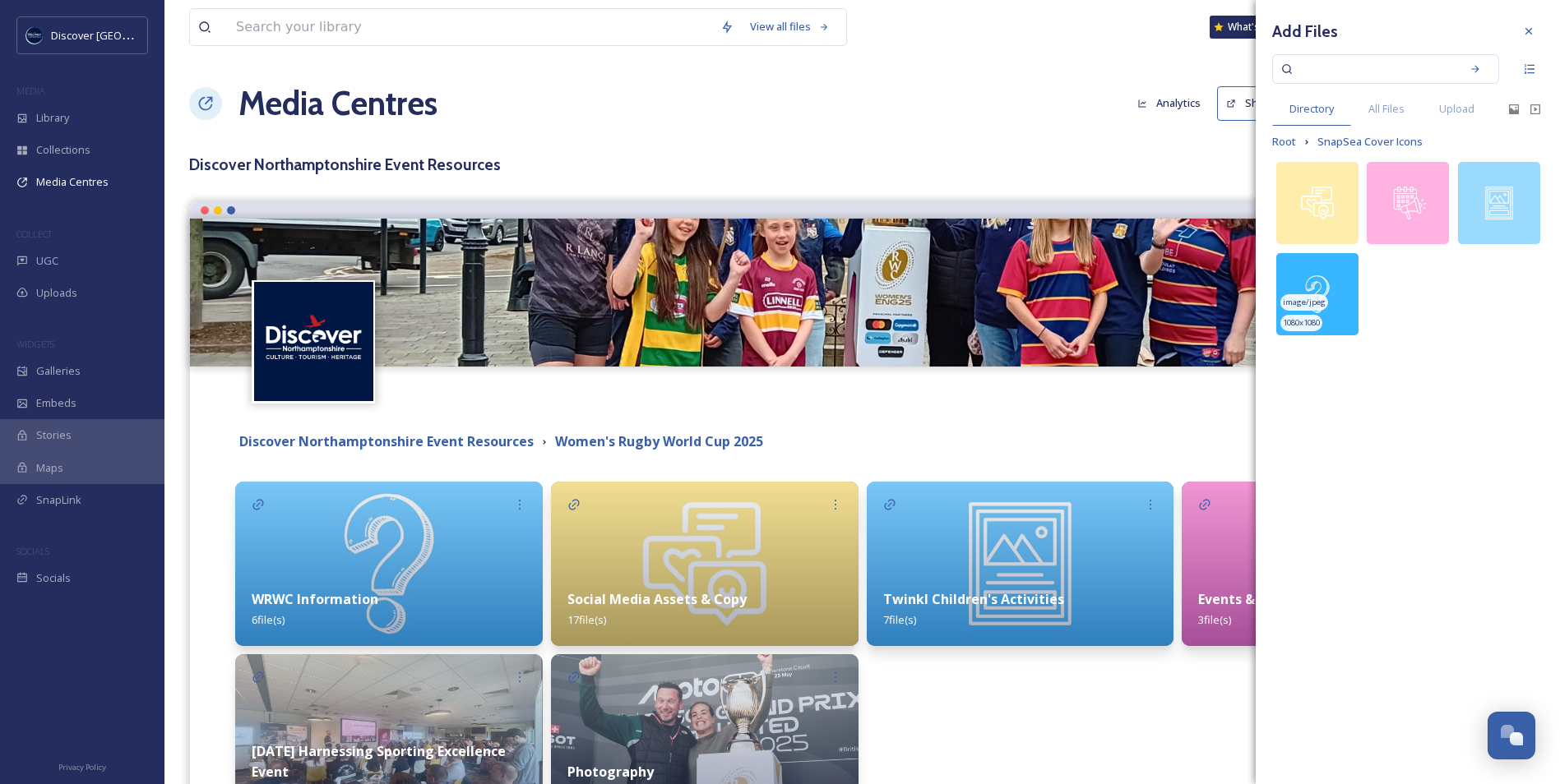
click at [1324, 285] on img at bounding box center [1318, 295] width 83 height 83
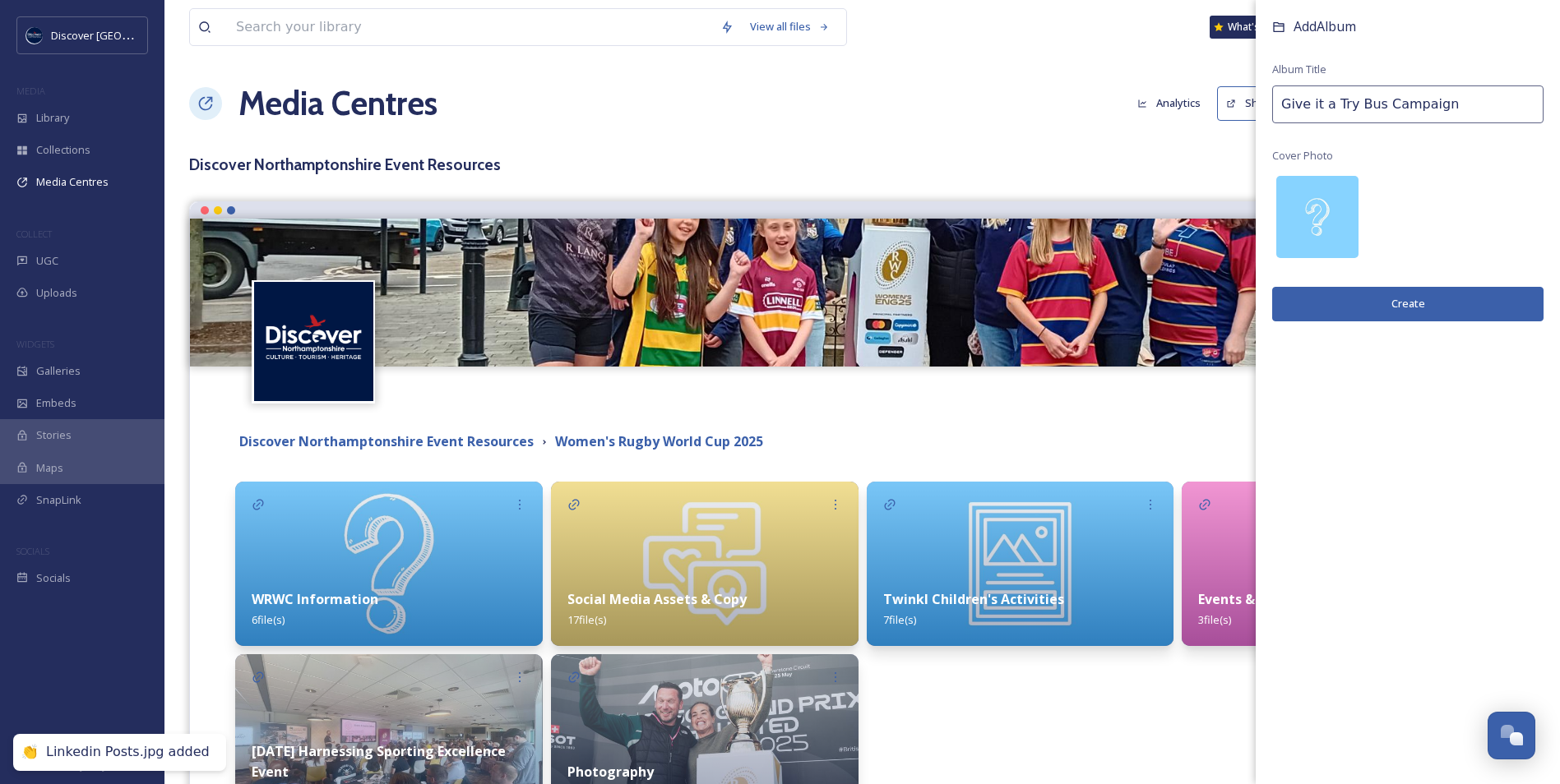
click at [1331, 308] on button "Create" at bounding box center [1409, 304] width 271 height 33
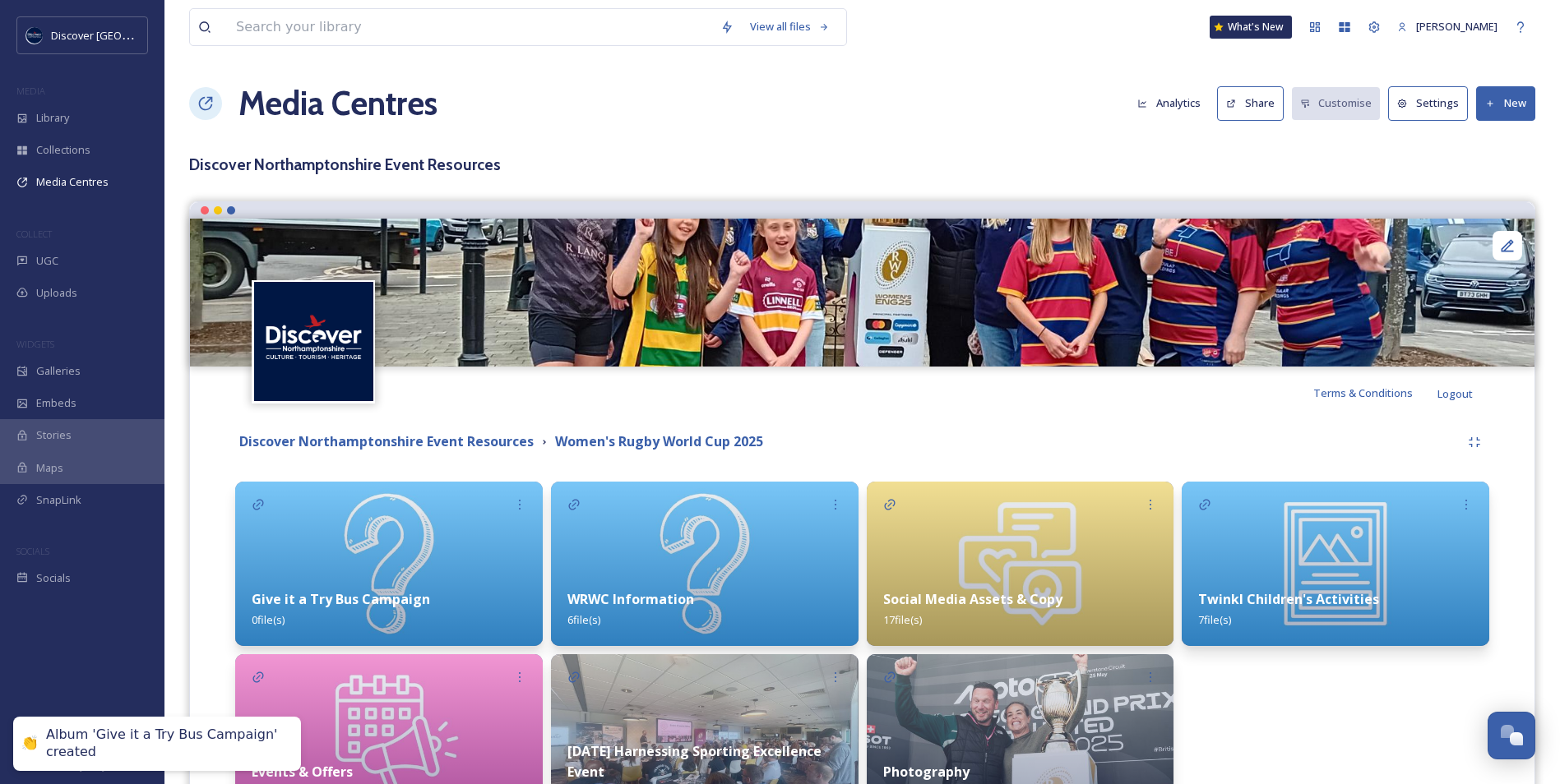
click at [452, 572] on img at bounding box center [388, 563] width 308 height 164
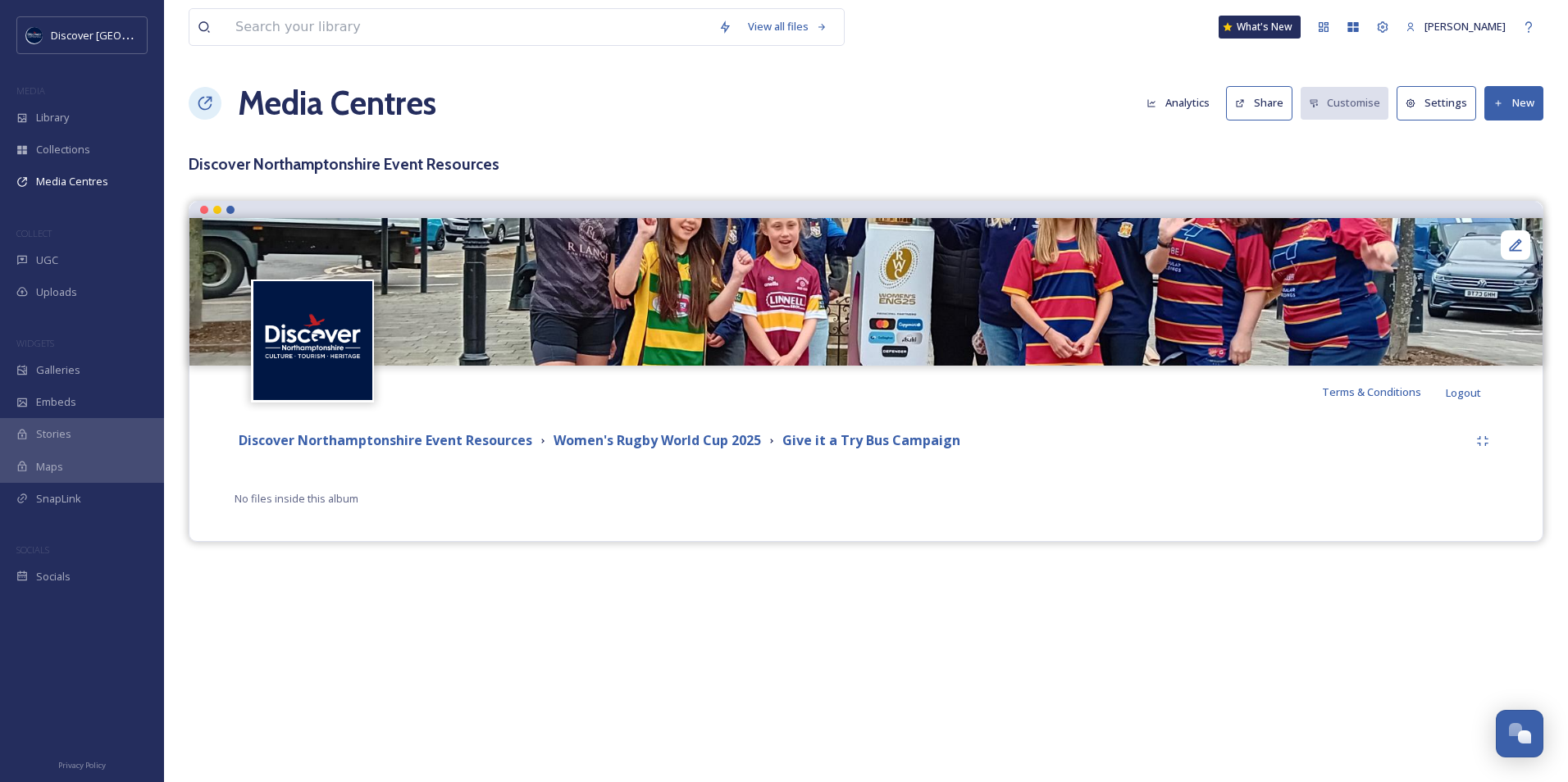
click at [1517, 100] on button "New" at bounding box center [1514, 103] width 59 height 33
click at [1510, 128] on div "Add Files" at bounding box center [1507, 141] width 70 height 32
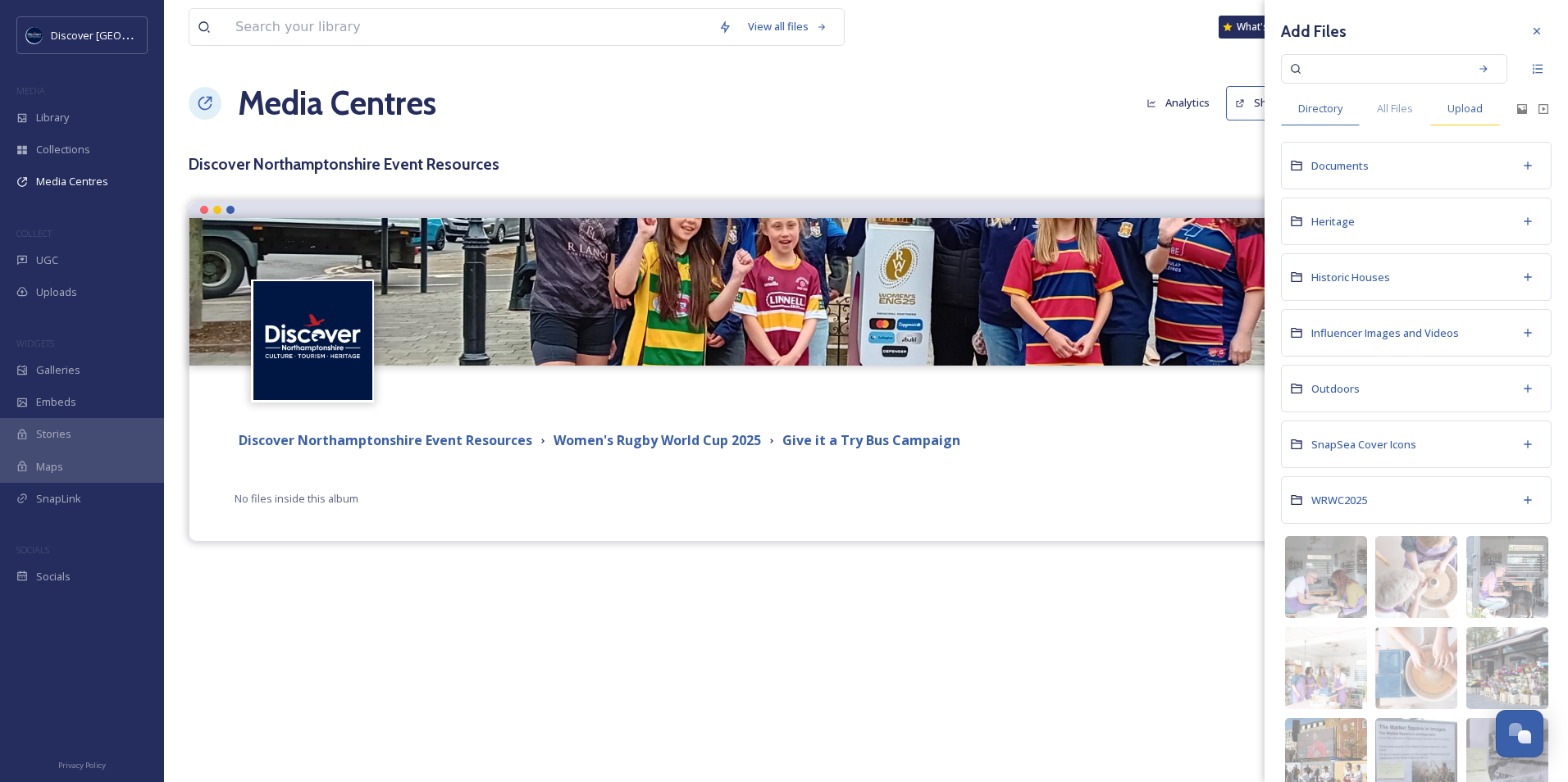
click at [1465, 114] on span "Upload" at bounding box center [1465, 109] width 35 height 16
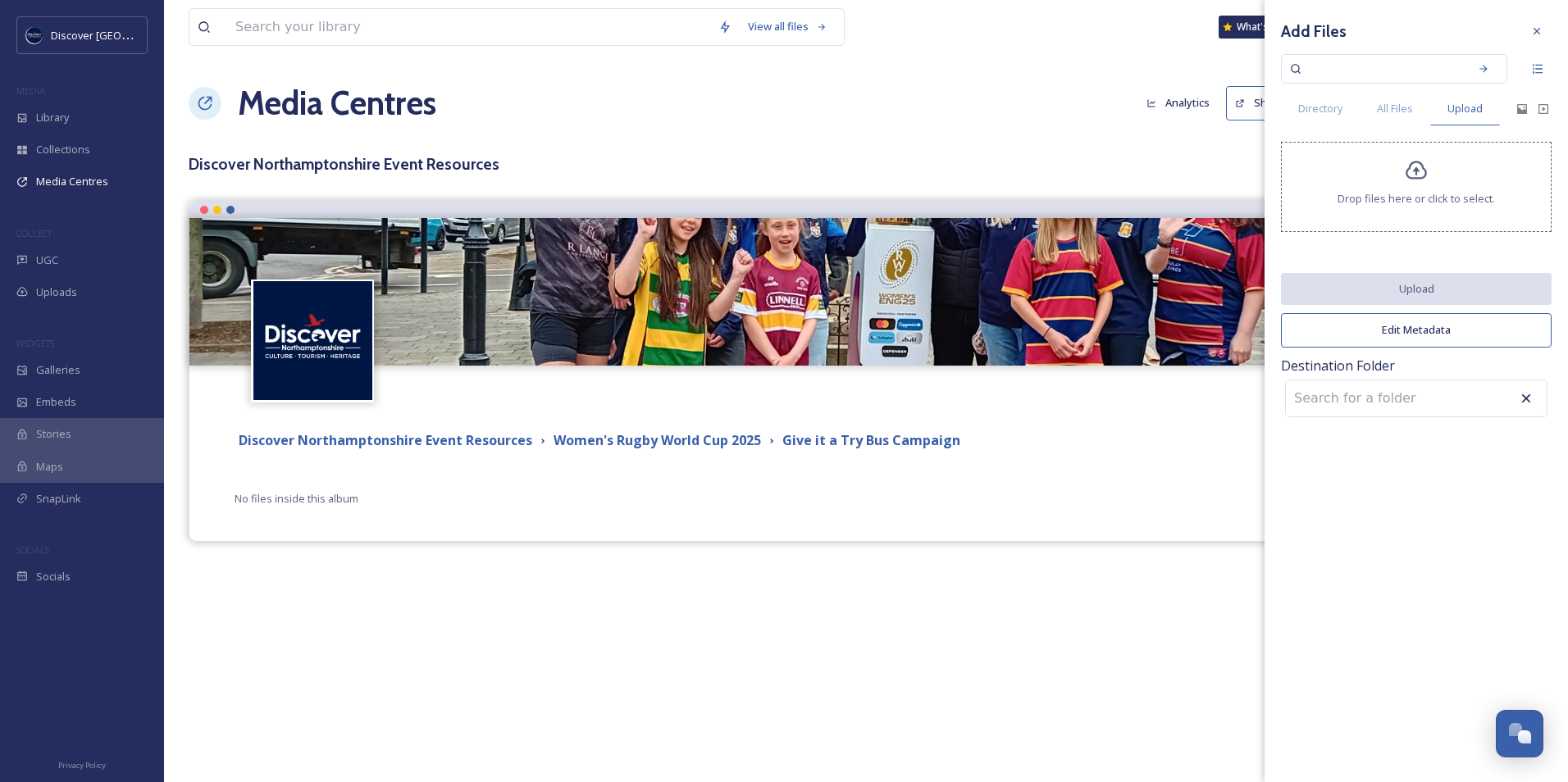
click at [1365, 204] on span "Drop files here or click to select." at bounding box center [1416, 199] width 158 height 16
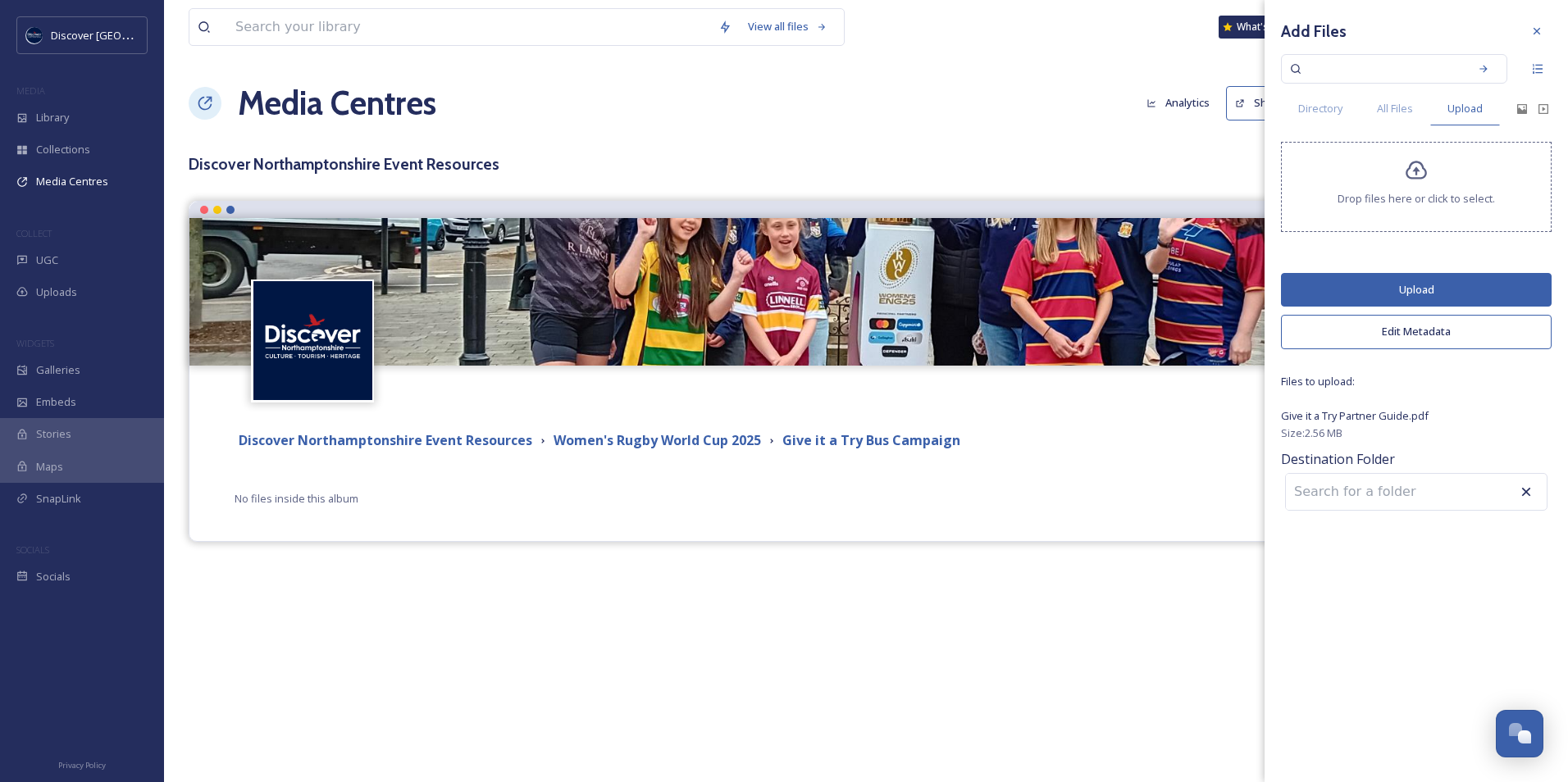
click at [1379, 293] on button "Upload" at bounding box center [1416, 290] width 270 height 33
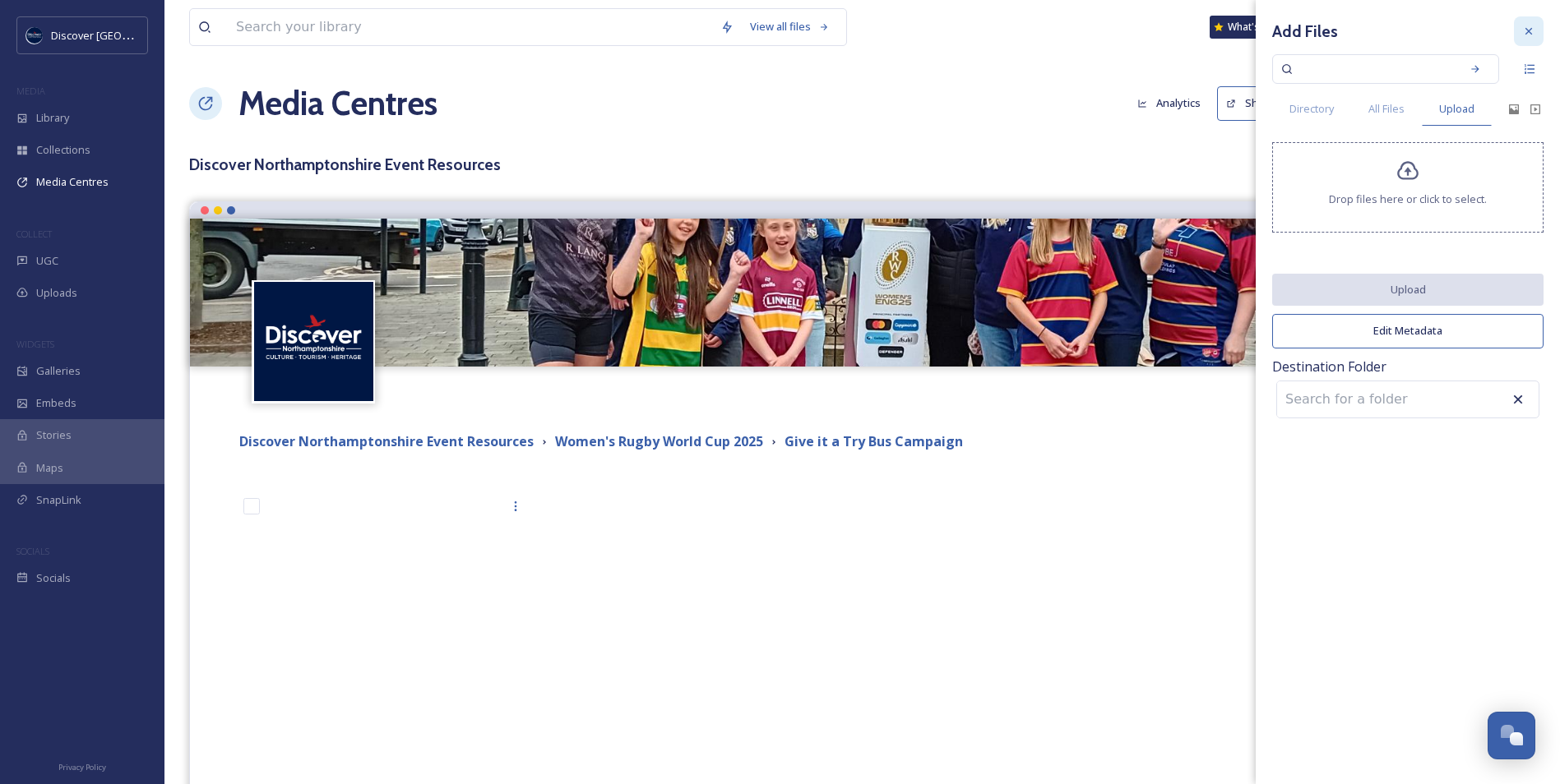
click at [1531, 36] on icon at bounding box center [1529, 30] width 13 height 13
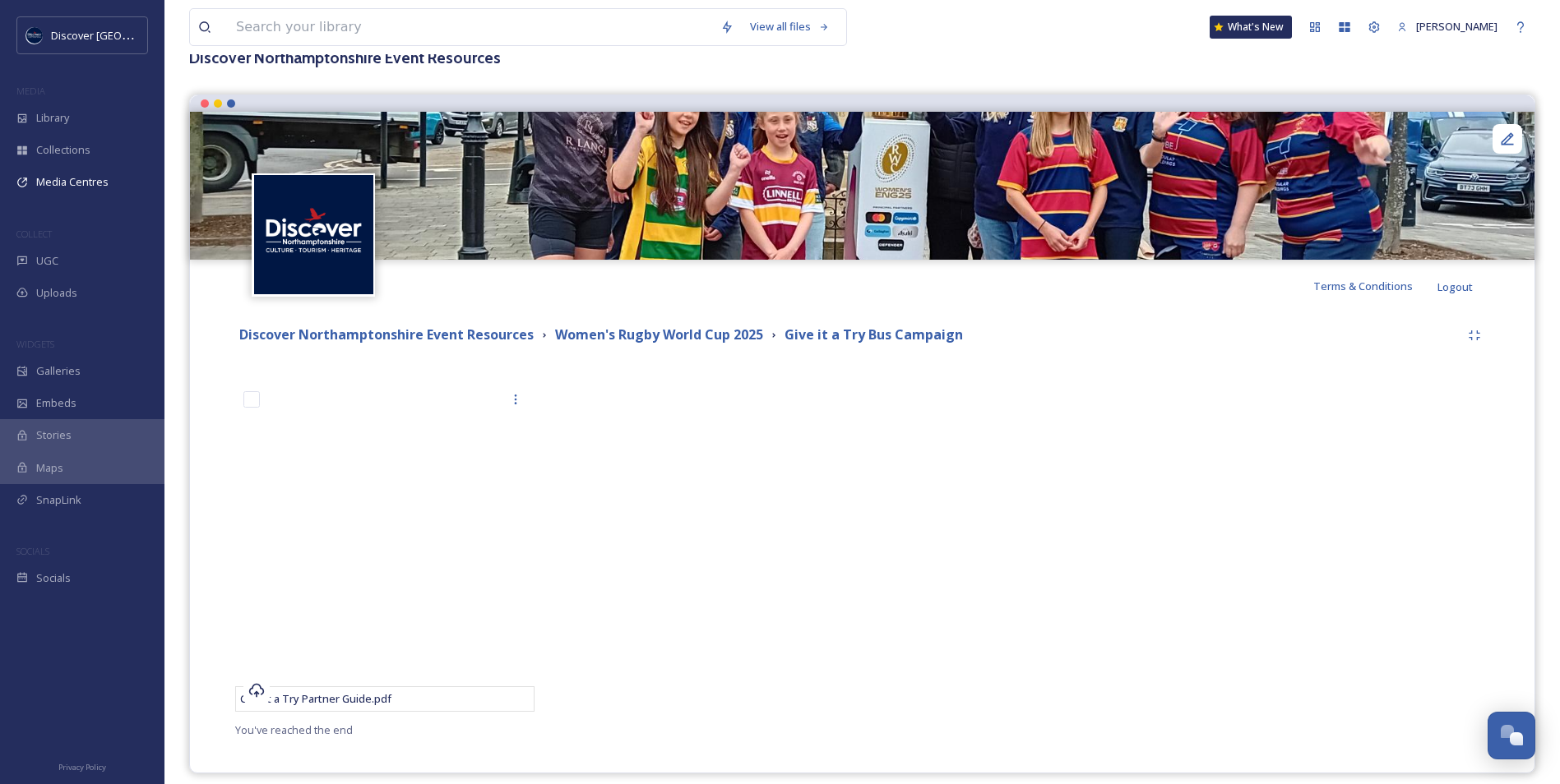
scroll to position [121, 0]
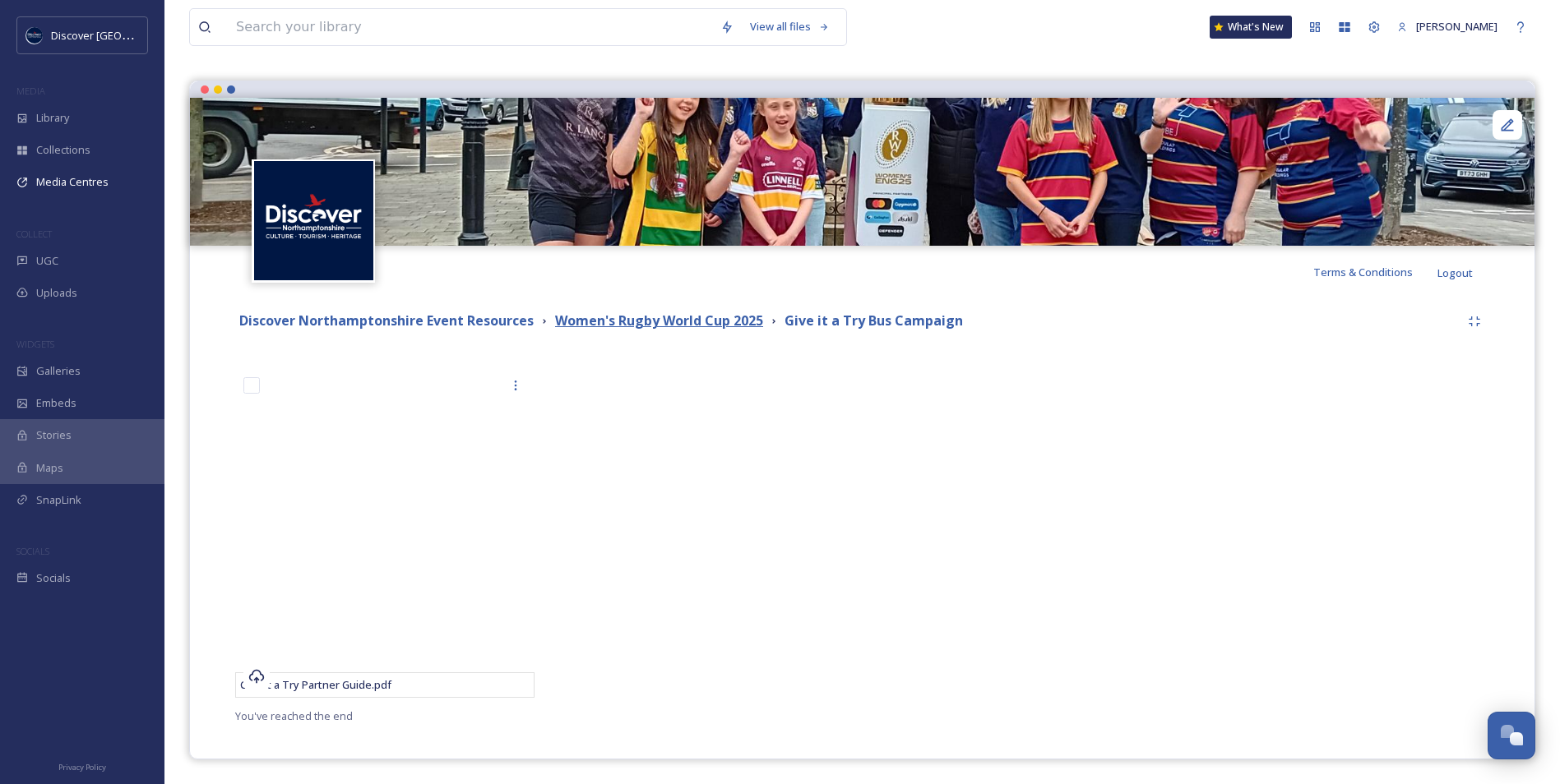
click at [703, 327] on strong "Women's Rugby World Cup 2025" at bounding box center [660, 320] width 208 height 18
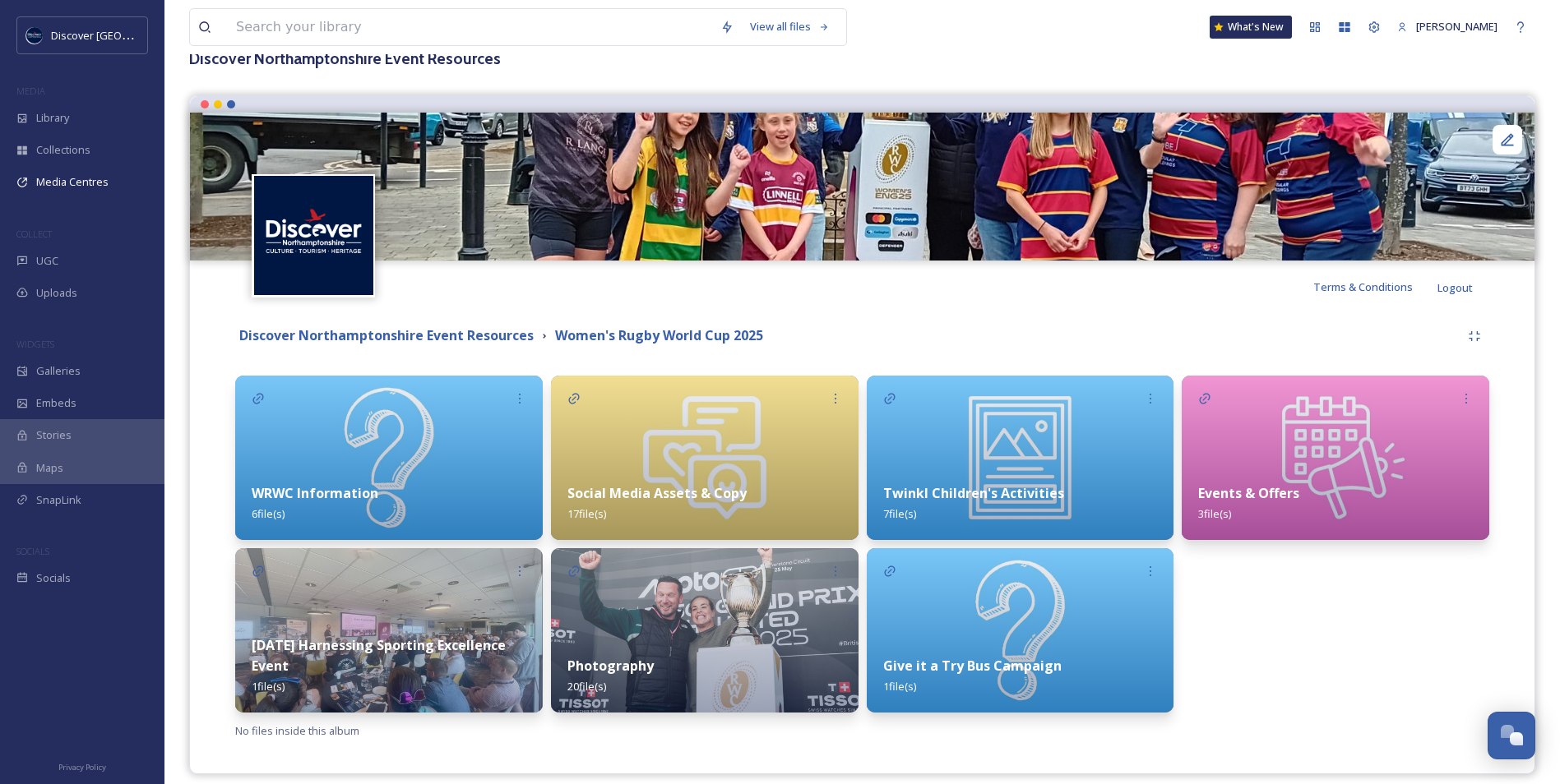
scroll to position [121, 0]
